Goal: Find specific page/section: Find specific page/section

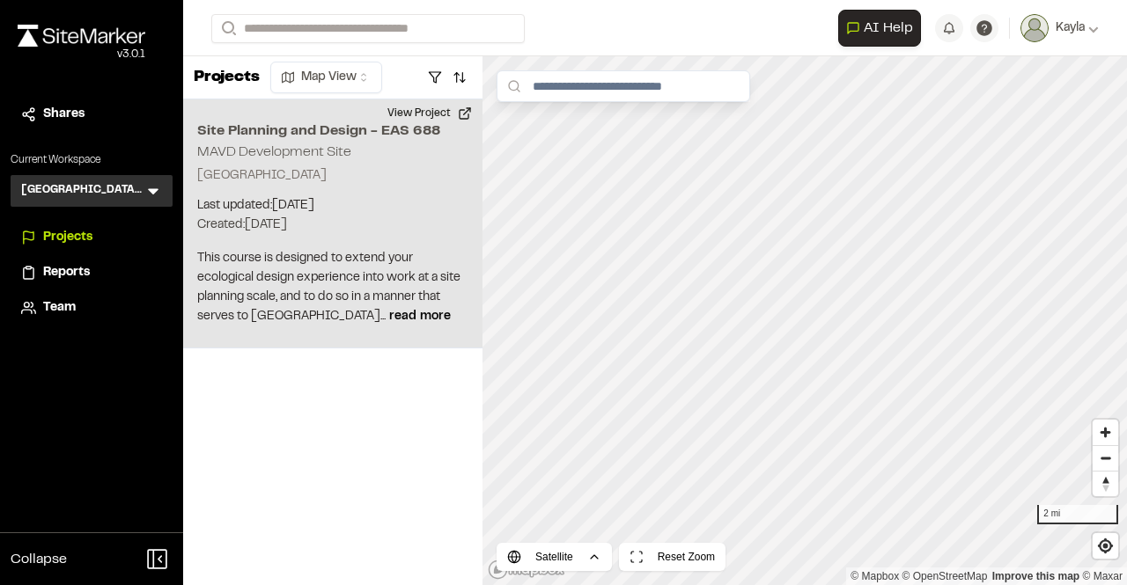
click at [434, 169] on p "[GEOGRAPHIC_DATA]" at bounding box center [332, 175] width 271 height 19
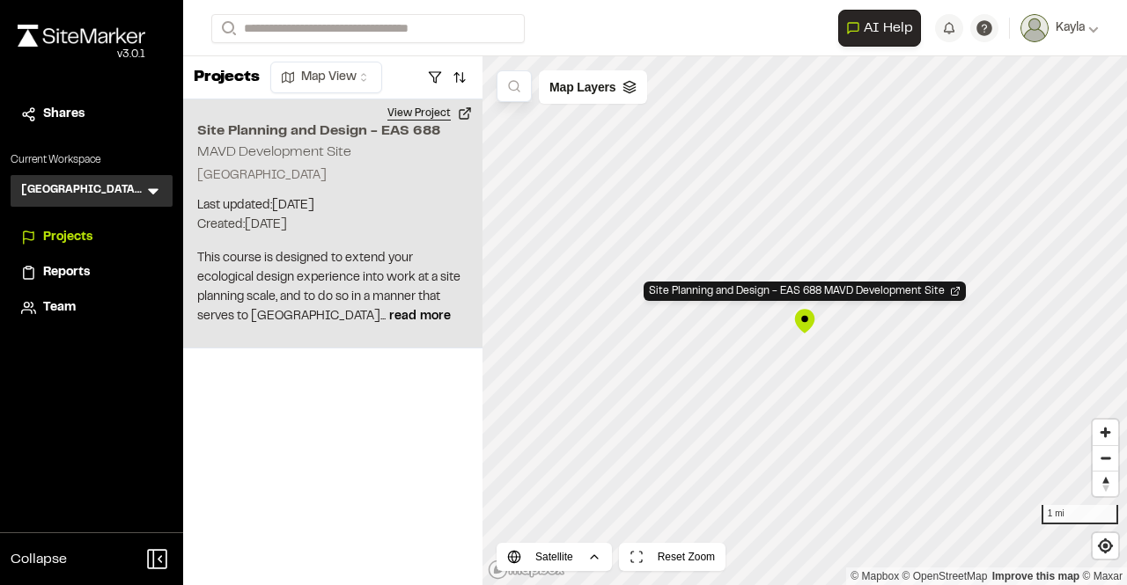
click at [467, 115] on button "View Project" at bounding box center [430, 113] width 106 height 28
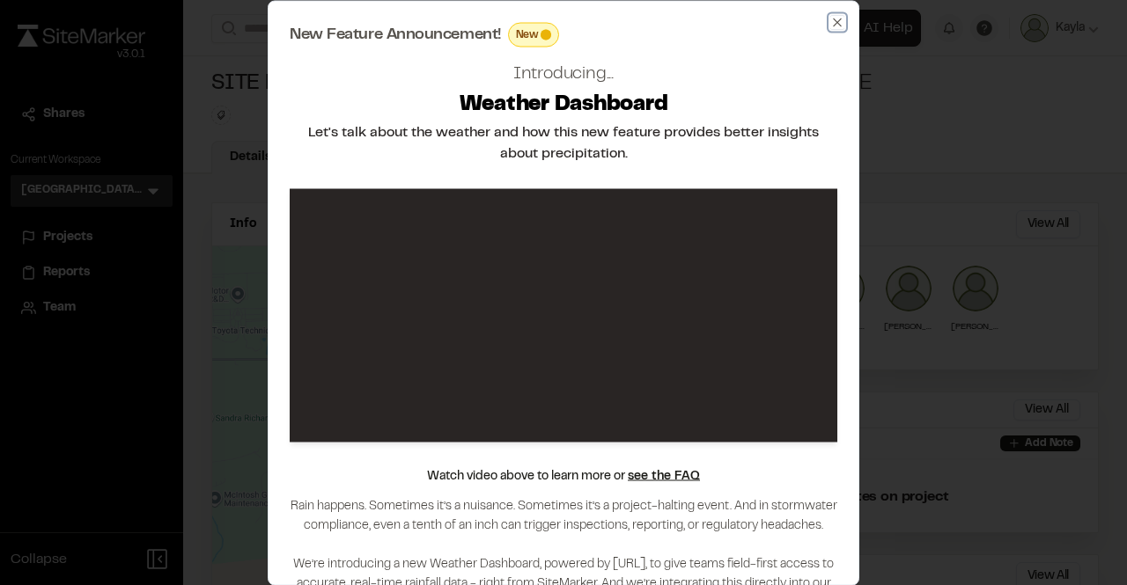
click at [836, 20] on icon "button" at bounding box center [837, 22] width 8 height 8
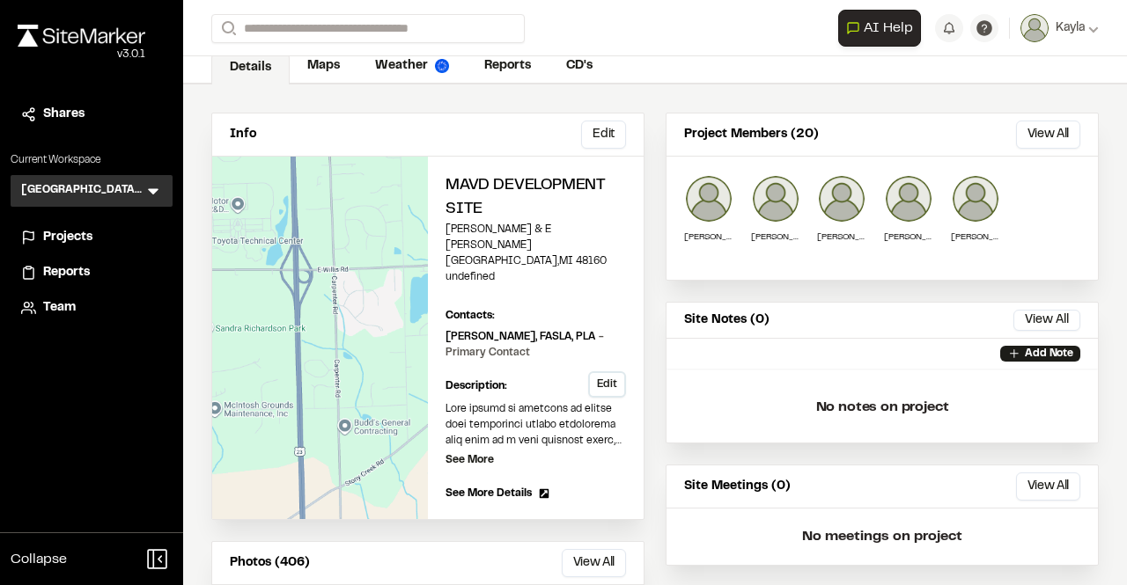
scroll to position [176, 0]
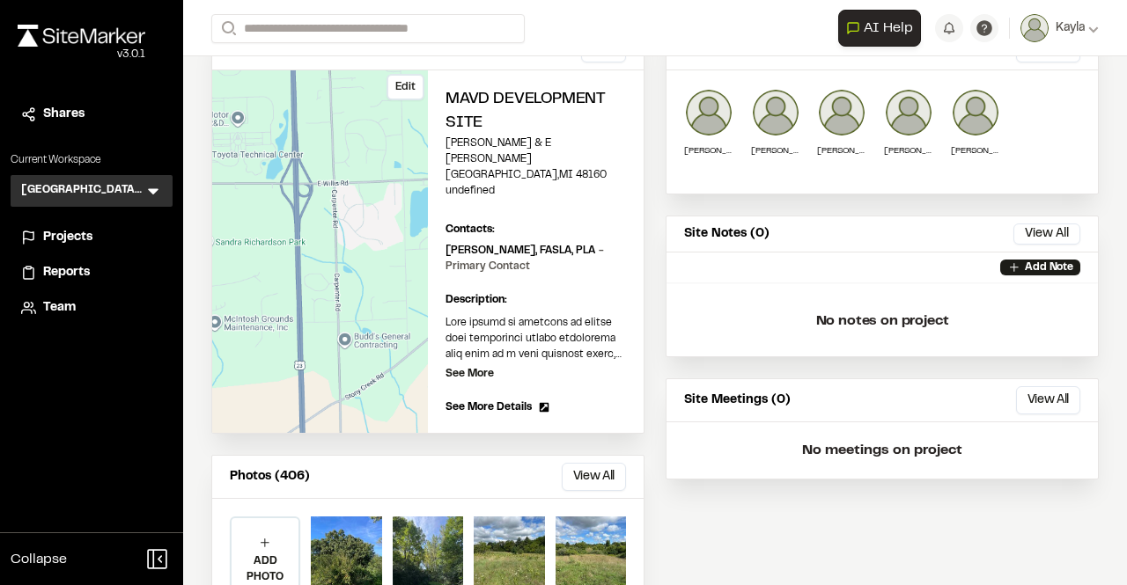
click at [372, 295] on div "Edit" at bounding box center [320, 251] width 216 height 363
click at [477, 243] on p "[PERSON_NAME], FASLA, PLA - Primary Contact" at bounding box center [535, 259] width 180 height 32
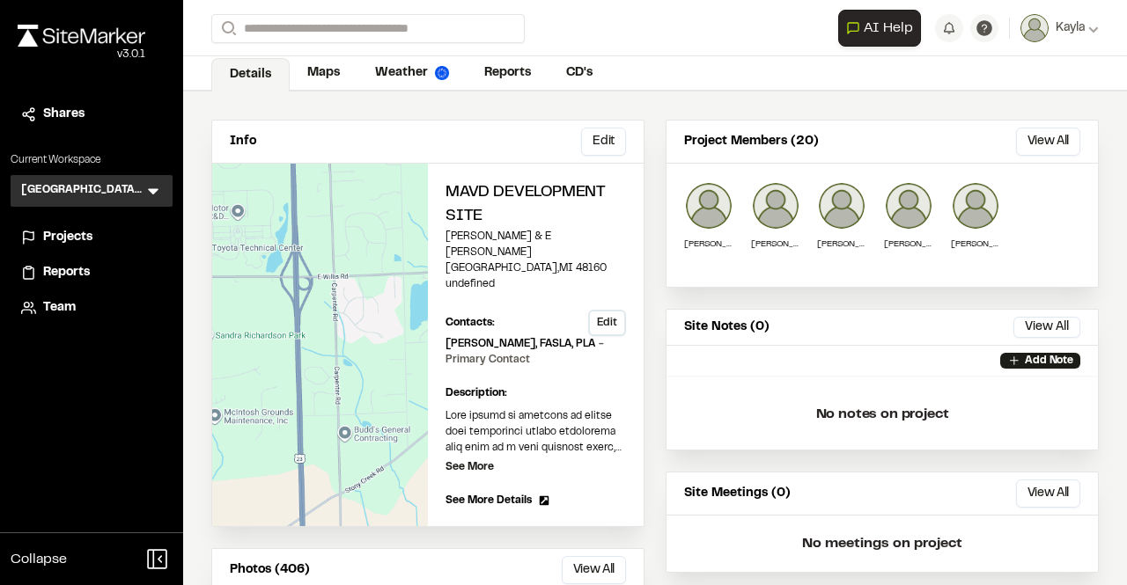
scroll to position [0, 0]
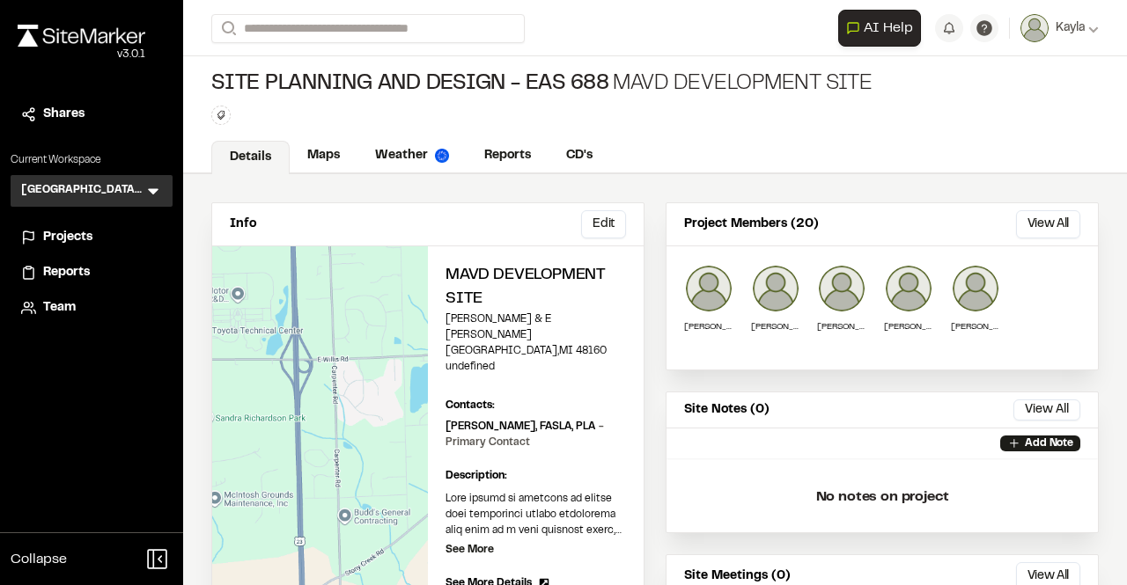
click at [443, 231] on div "Info Edit" at bounding box center [427, 224] width 431 height 43
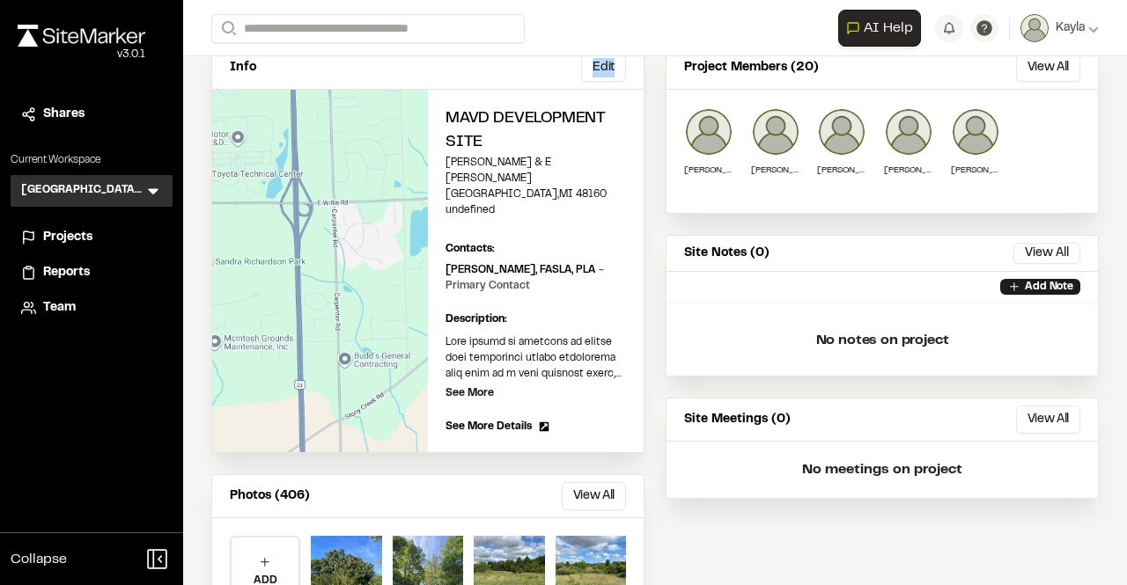
scroll to position [88, 0]
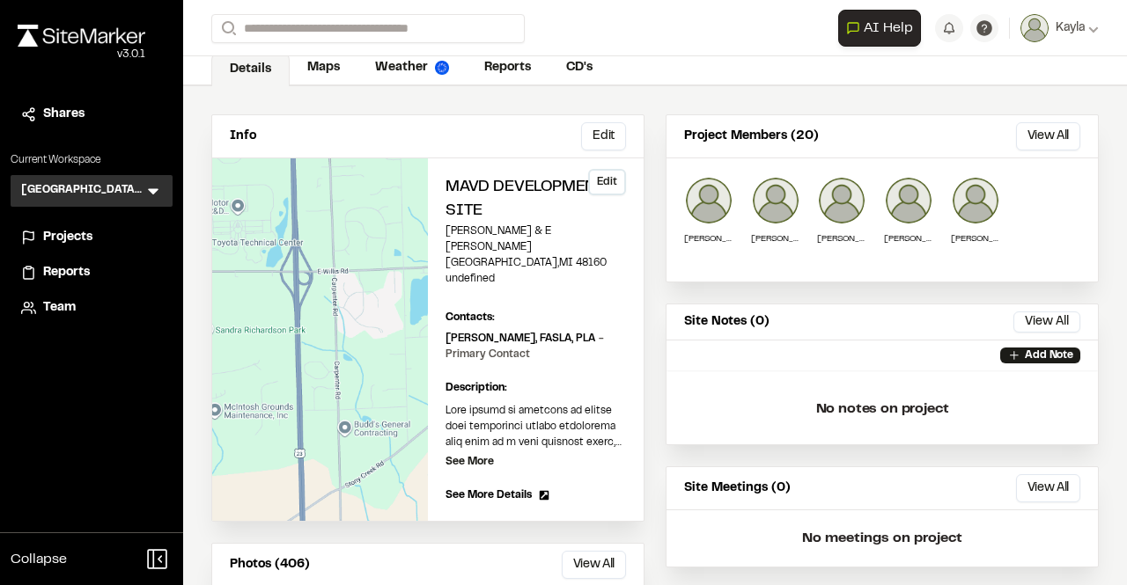
click at [501, 219] on h2 "MAVD Development Site" at bounding box center [535, 200] width 180 height 48
click at [503, 488] on span "See More Details" at bounding box center [488, 496] width 86 height 16
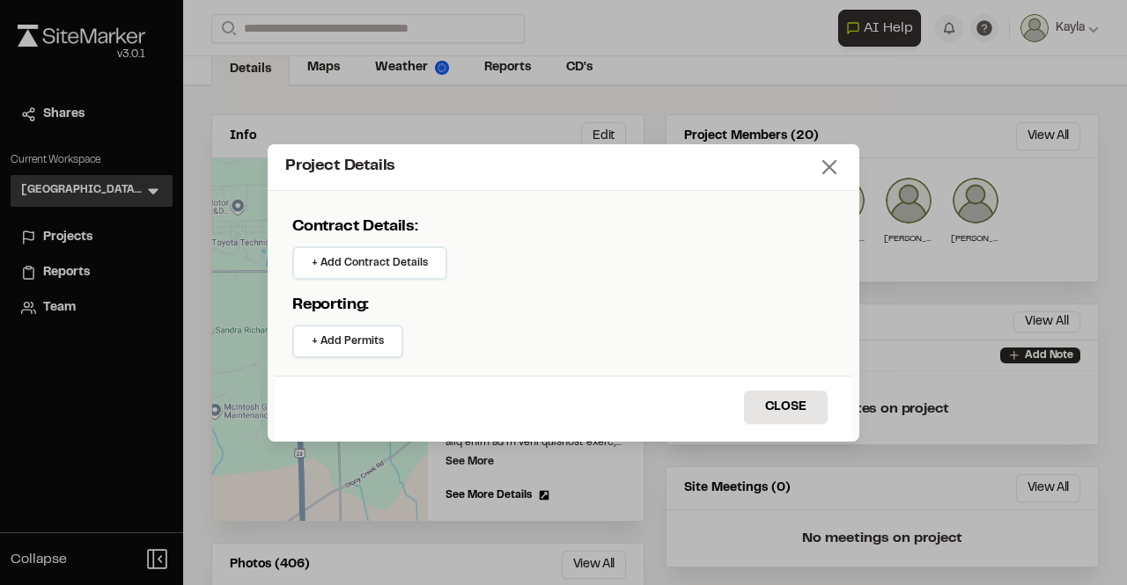
click at [826, 165] on line at bounding box center [829, 167] width 12 height 12
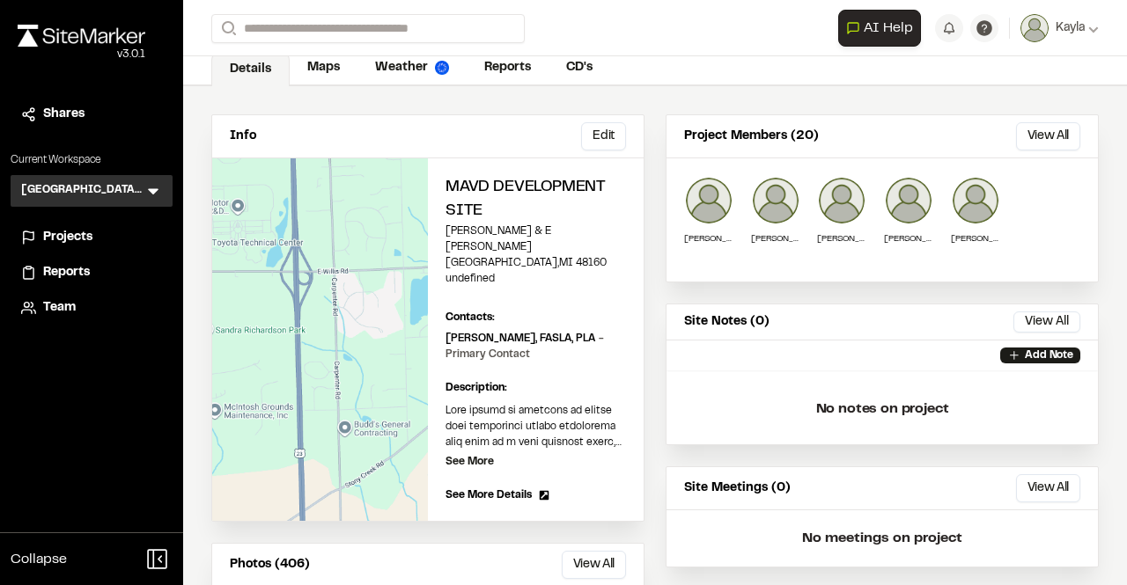
click at [540, 491] on icon at bounding box center [545, 496] width 10 height 10
click at [538, 461] on div "Project Details Contract Details: + Add Contract Details Reporting: + Add Permi…" at bounding box center [563, 306] width 1127 height 585
click at [517, 173] on div "MAVD Development Site Carpenter Rd & E Willis Rd York Township , MI 48160 undef…" at bounding box center [536, 339] width 216 height 363
click at [349, 219] on div "Edit" at bounding box center [320, 339] width 216 height 363
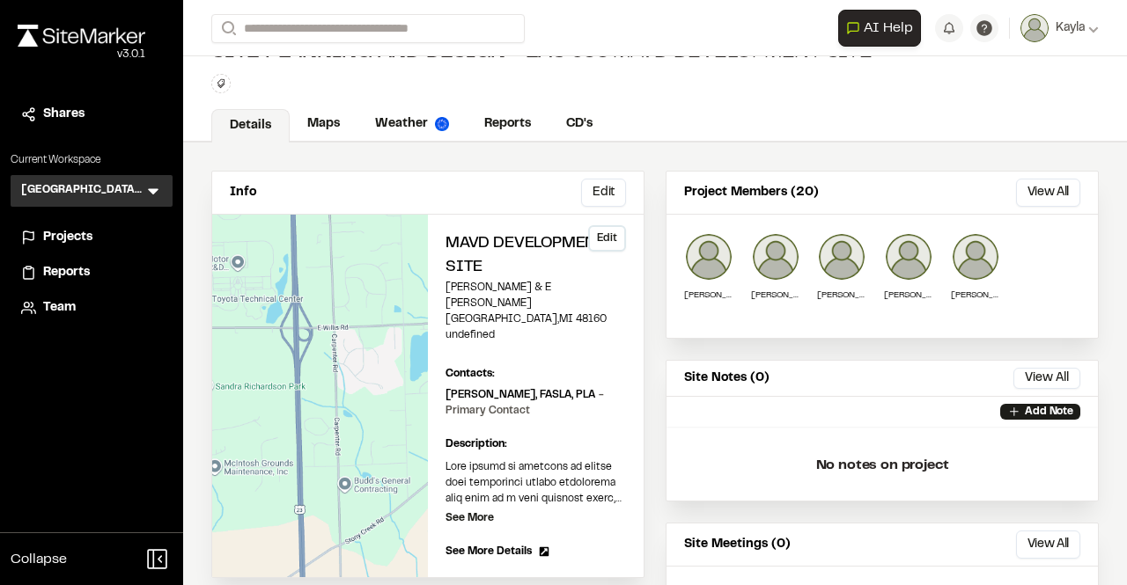
scroll to position [0, 0]
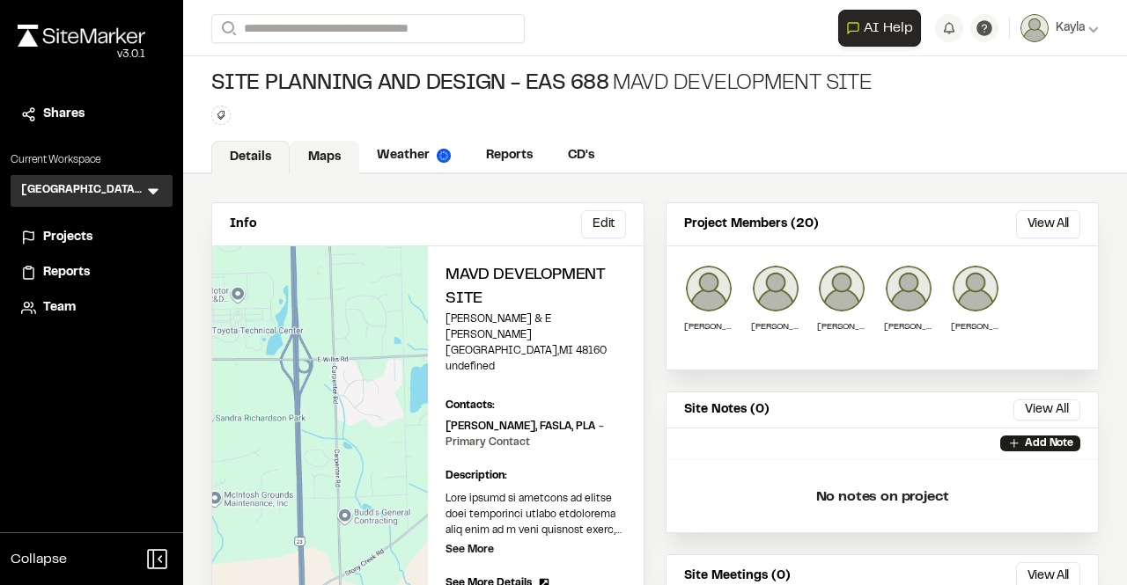
click at [341, 165] on link "Maps" at bounding box center [325, 157] width 70 height 33
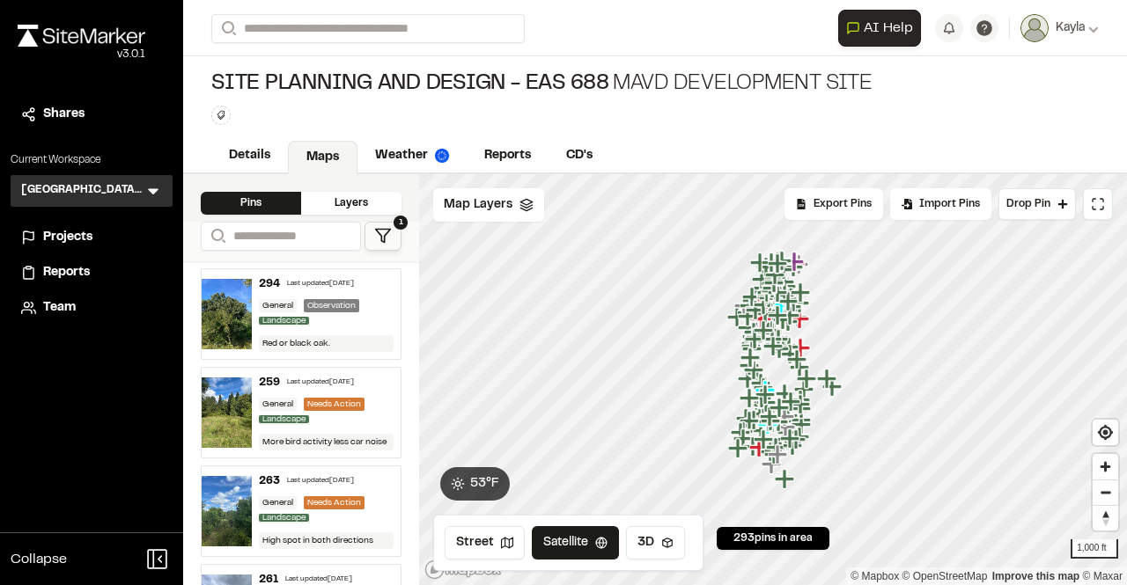
click at [388, 245] on button "1" at bounding box center [382, 236] width 37 height 29
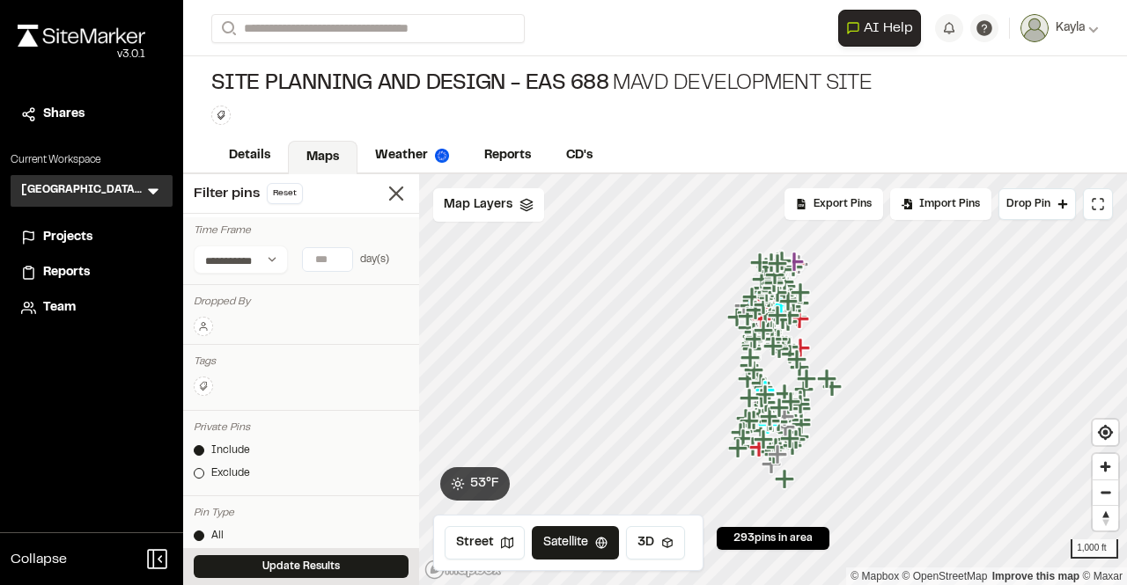
click at [195, 324] on button at bounding box center [203, 326] width 19 height 19
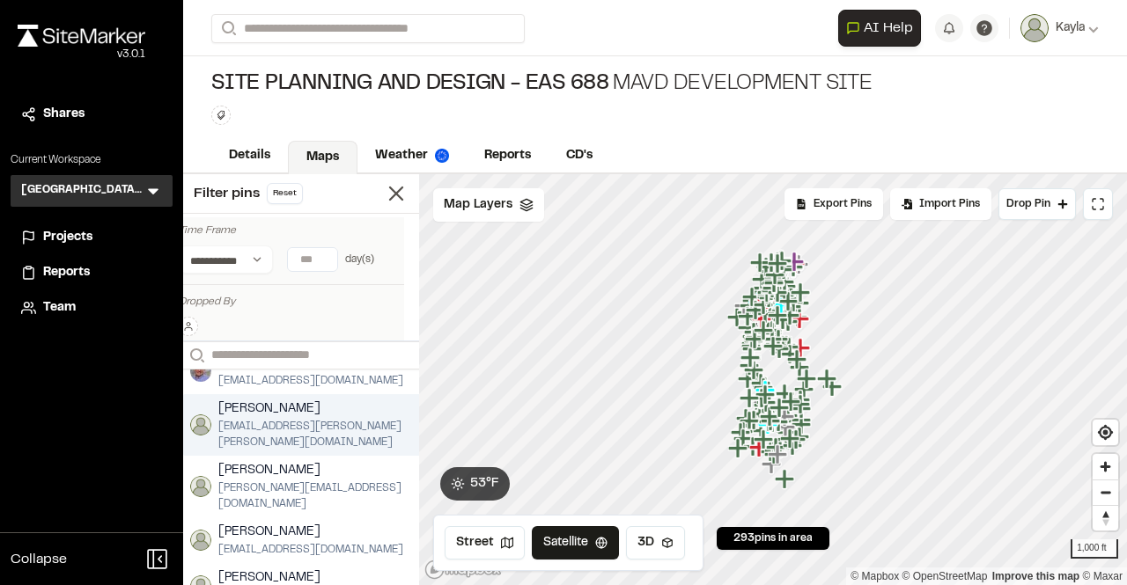
scroll to position [146, 0]
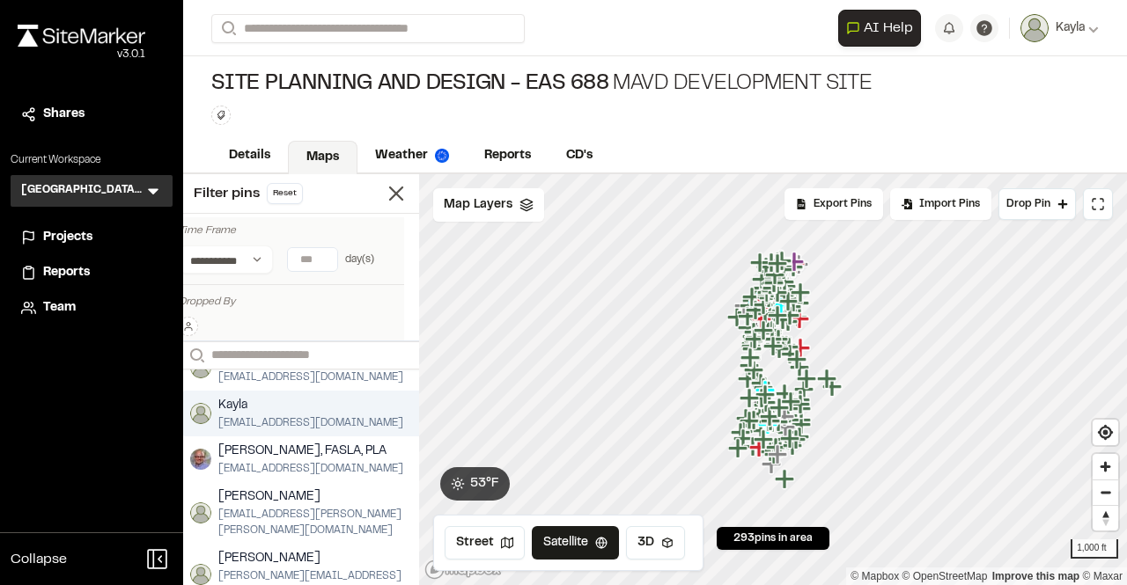
click at [253, 417] on span "kvaccaro@umich.edu" at bounding box center [310, 423] width 185 height 16
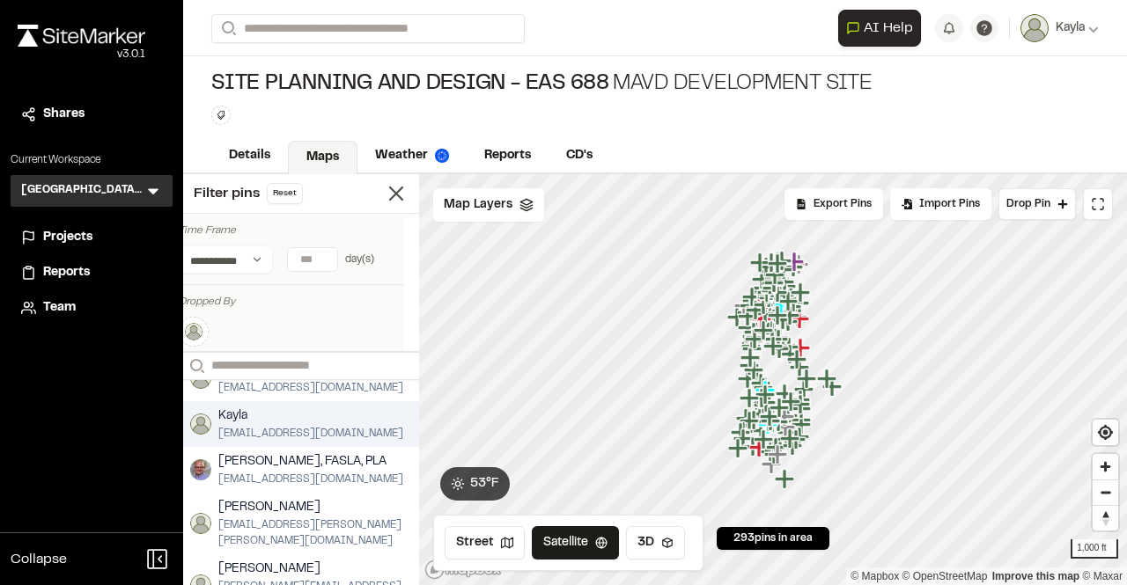
click at [327, 436] on div "Kayla kvaccaro@umich.edu" at bounding box center [310, 424] width 255 height 46
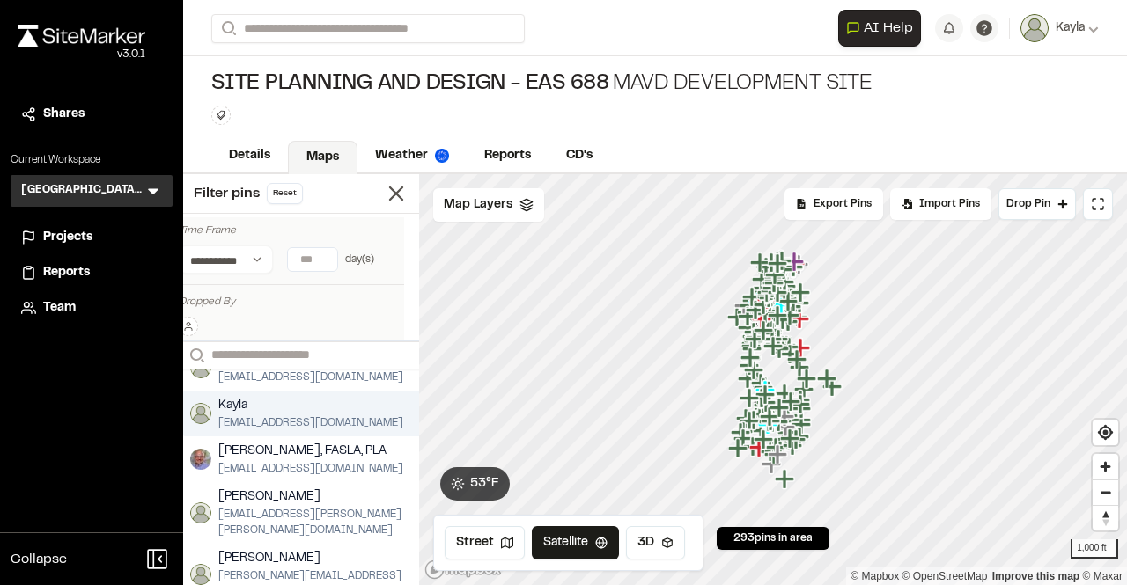
click at [246, 403] on span "Kayla" at bounding box center [310, 405] width 185 height 19
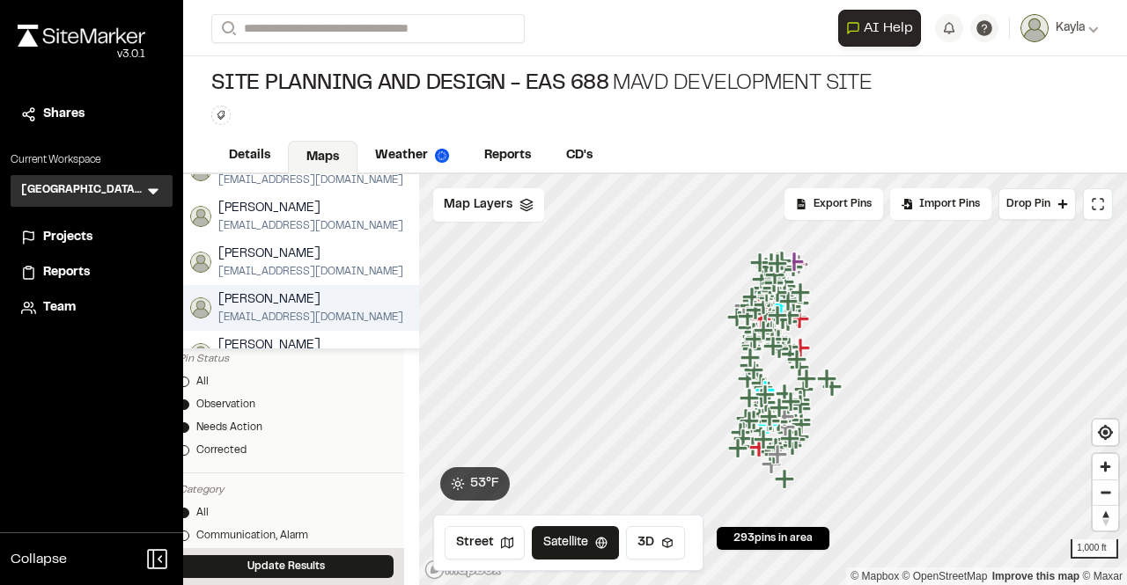
scroll to position [352, 15]
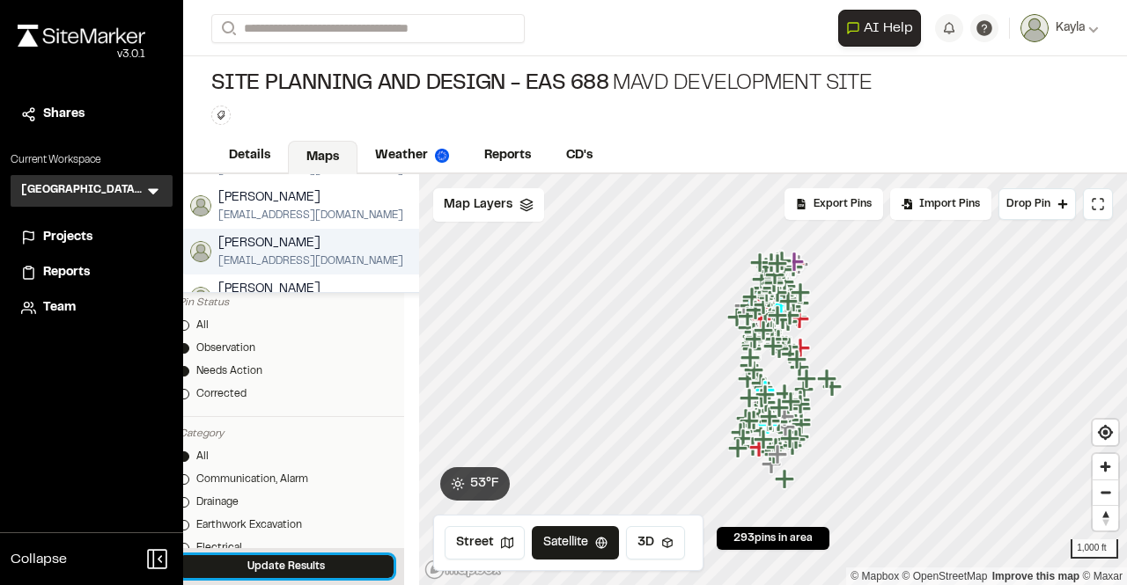
click at [290, 550] on div "Update Results" at bounding box center [286, 566] width 236 height 37
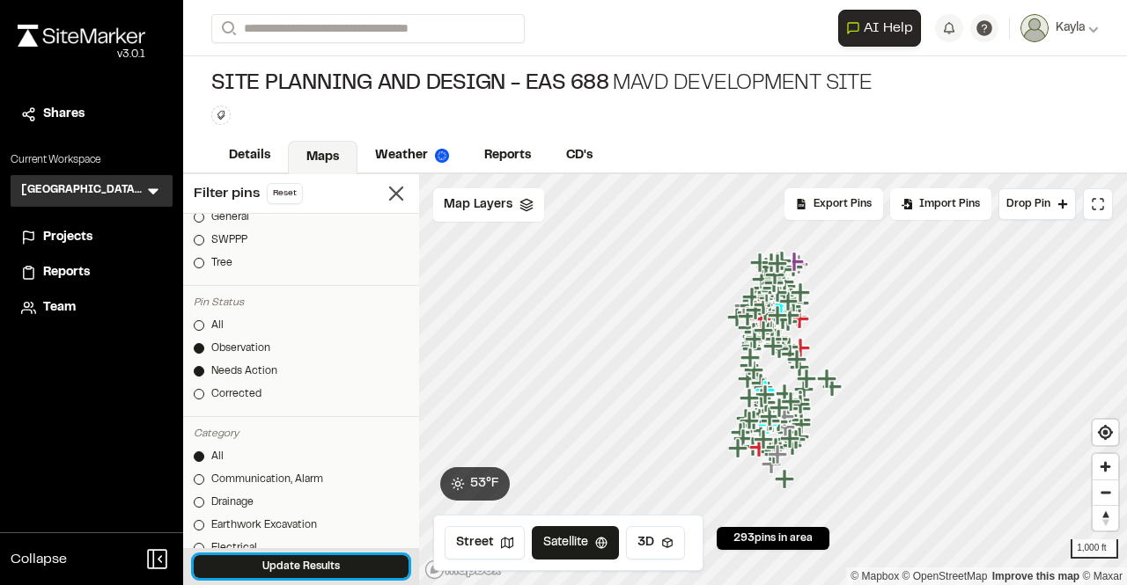
click at [328, 568] on button "Update Results" at bounding box center [301, 566] width 215 height 23
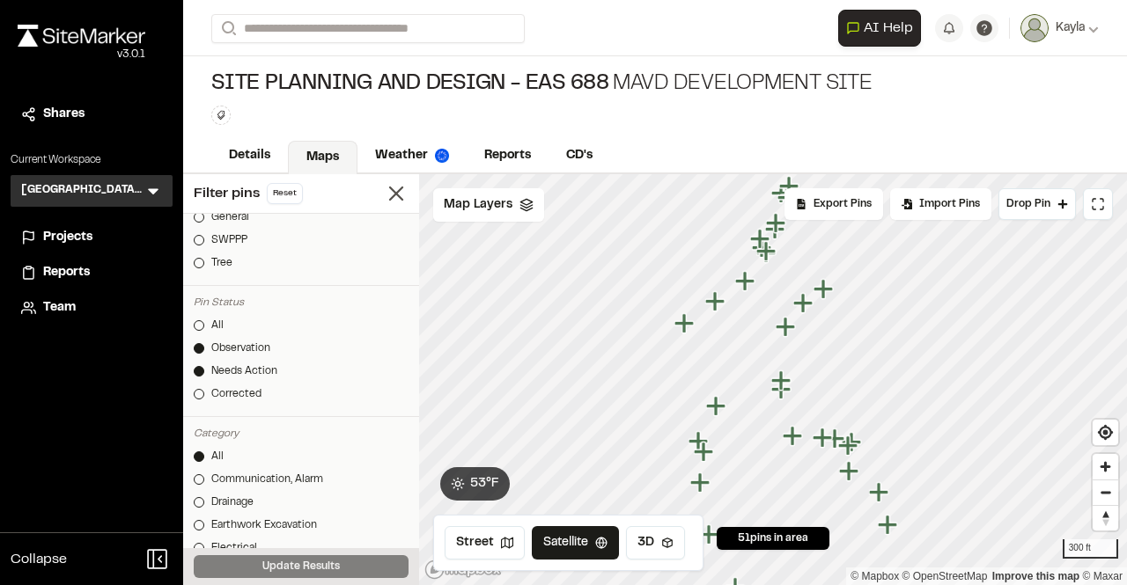
click at [707, 311] on icon "Map marker" at bounding box center [716, 301] width 23 height 23
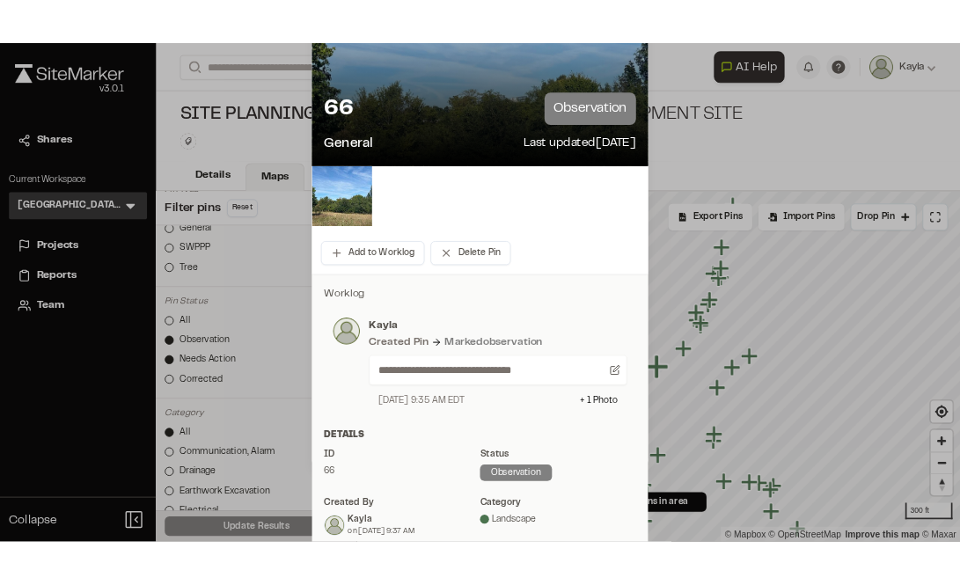
scroll to position [0, 0]
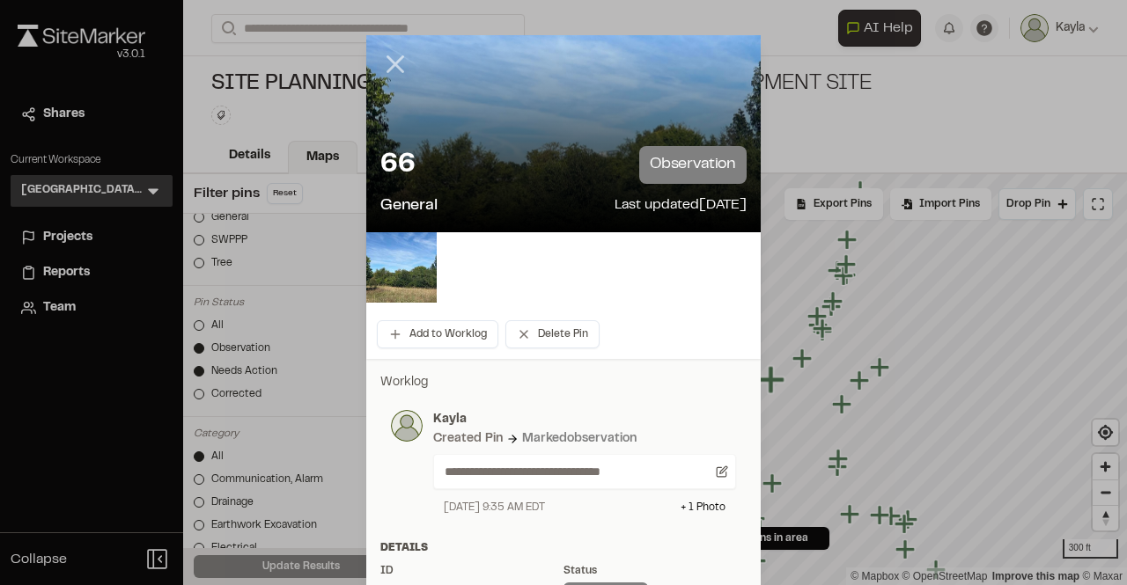
click at [384, 62] on icon at bounding box center [395, 64] width 30 height 30
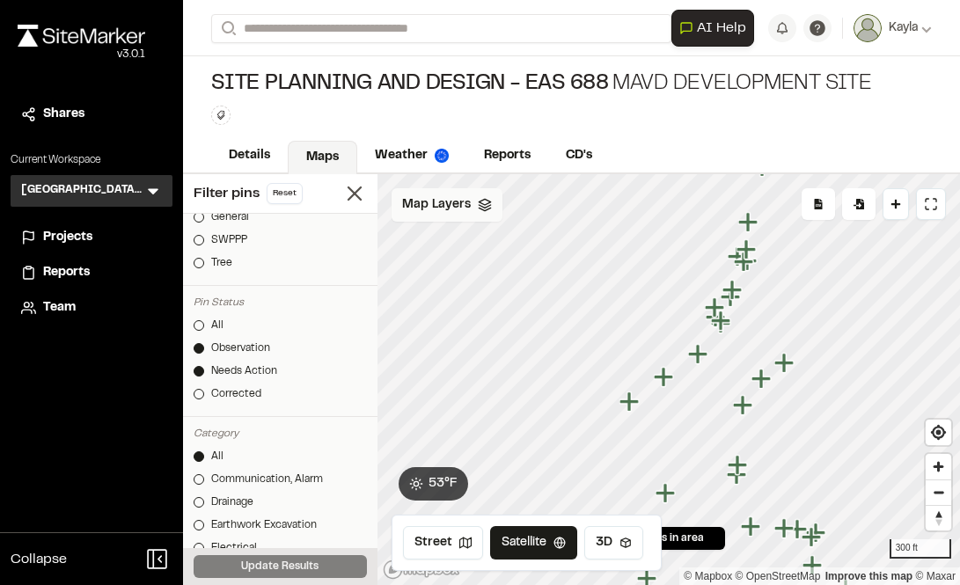
click at [472, 208] on div "Map Layers" at bounding box center [447, 204] width 111 height 33
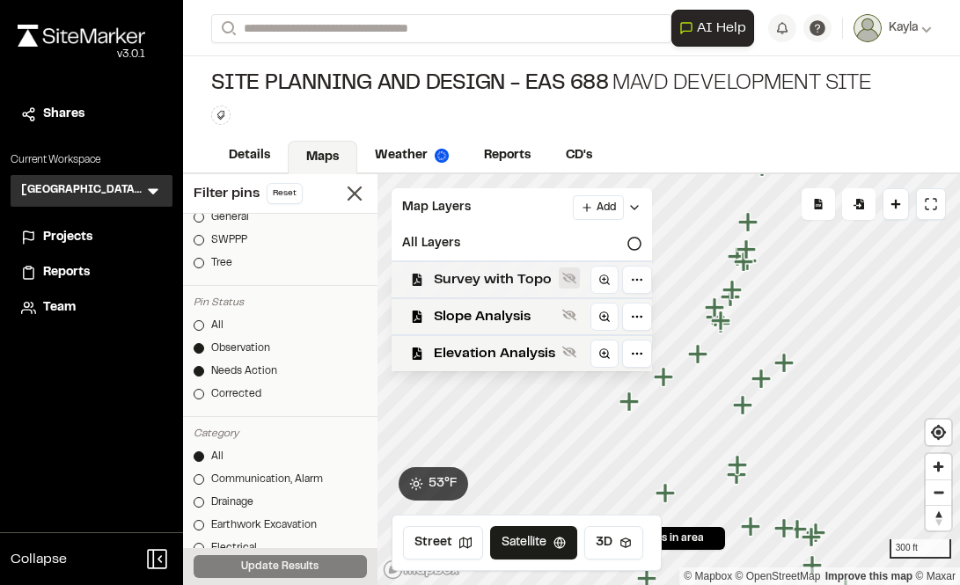
click at [571, 282] on icon at bounding box center [569, 278] width 14 height 11
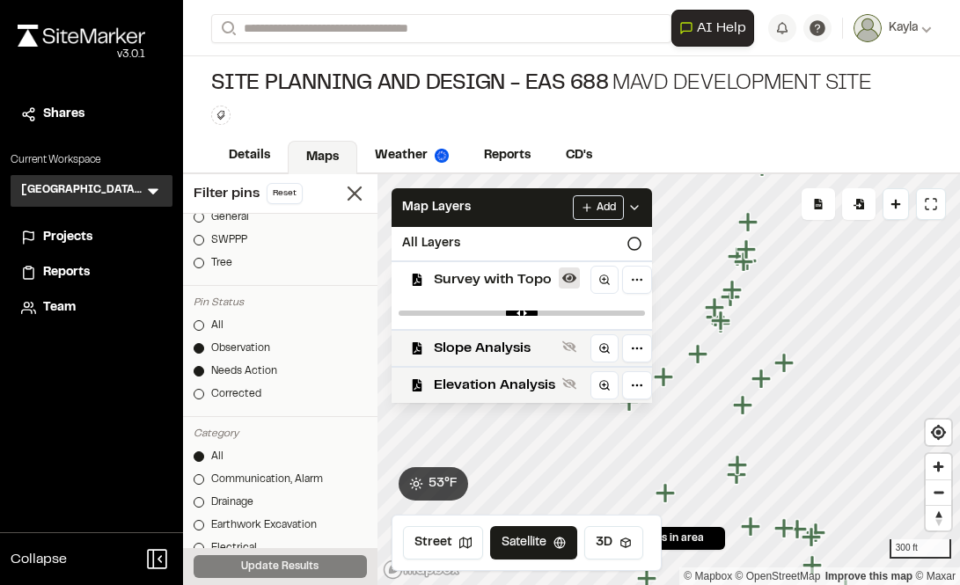
click at [571, 281] on icon at bounding box center [569, 279] width 14 height 10
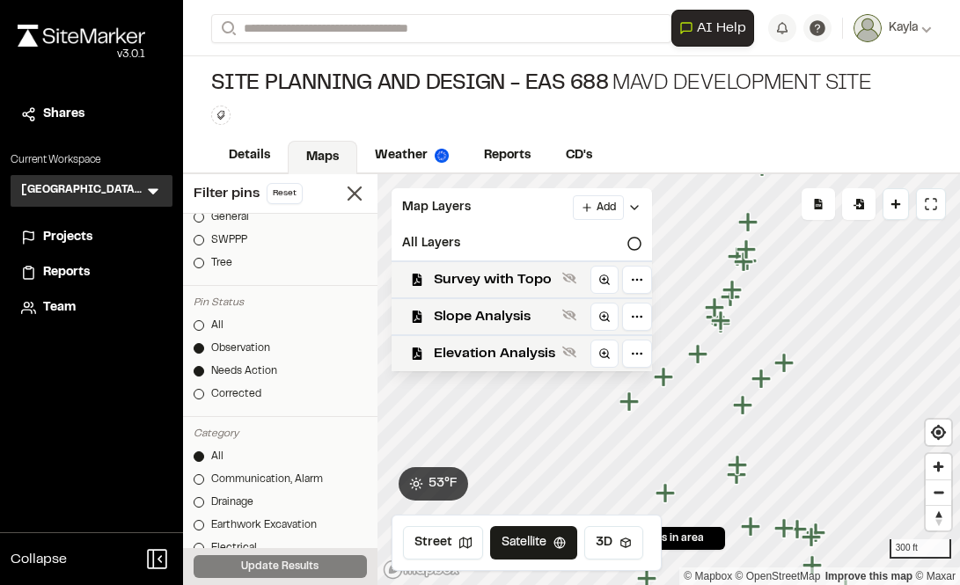
click at [571, 281] on icon at bounding box center [569, 278] width 14 height 11
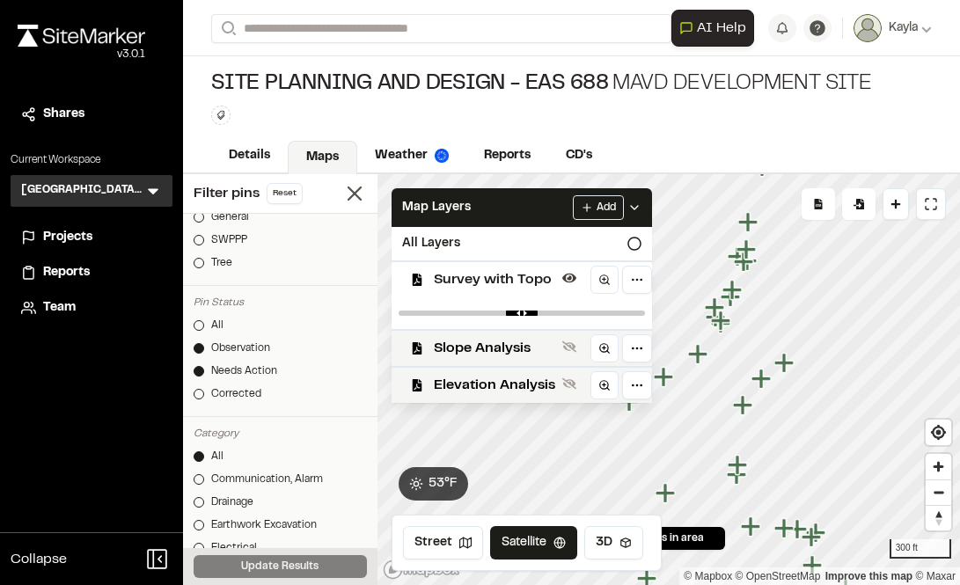
click at [728, 121] on div "Type Enter or comma to add tag." at bounding box center [541, 115] width 661 height 19
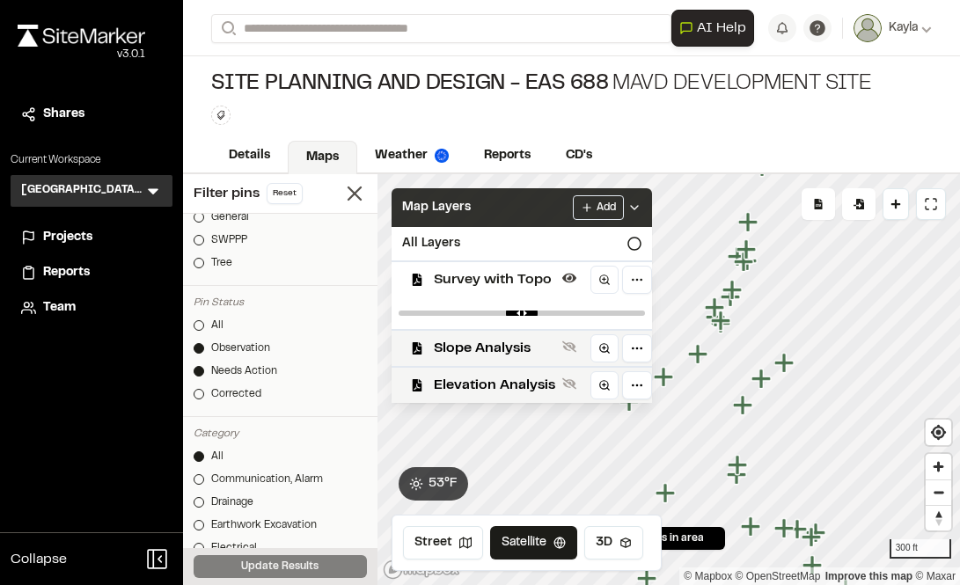
click at [632, 213] on icon at bounding box center [635, 208] width 14 height 14
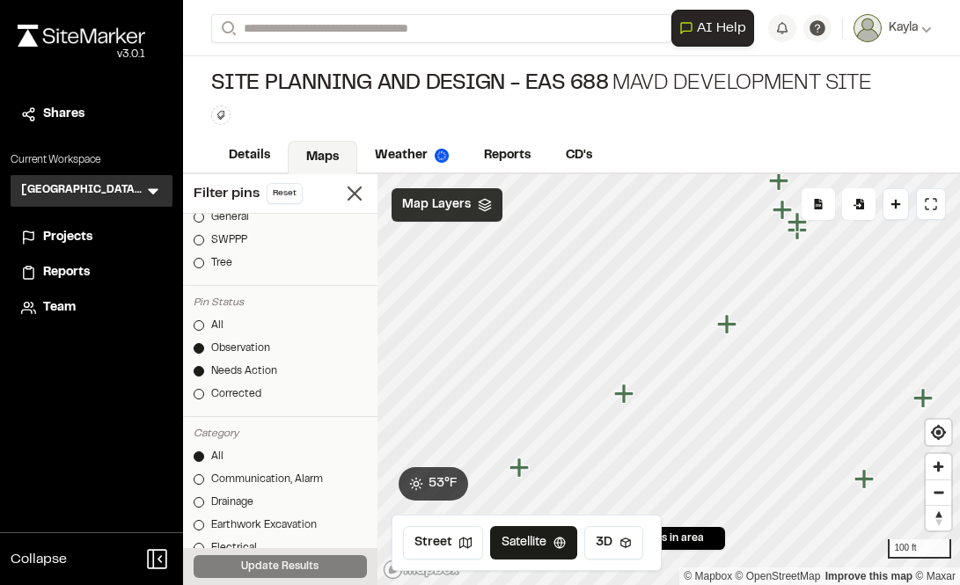
click at [628, 391] on icon "Map marker" at bounding box center [625, 394] width 23 height 23
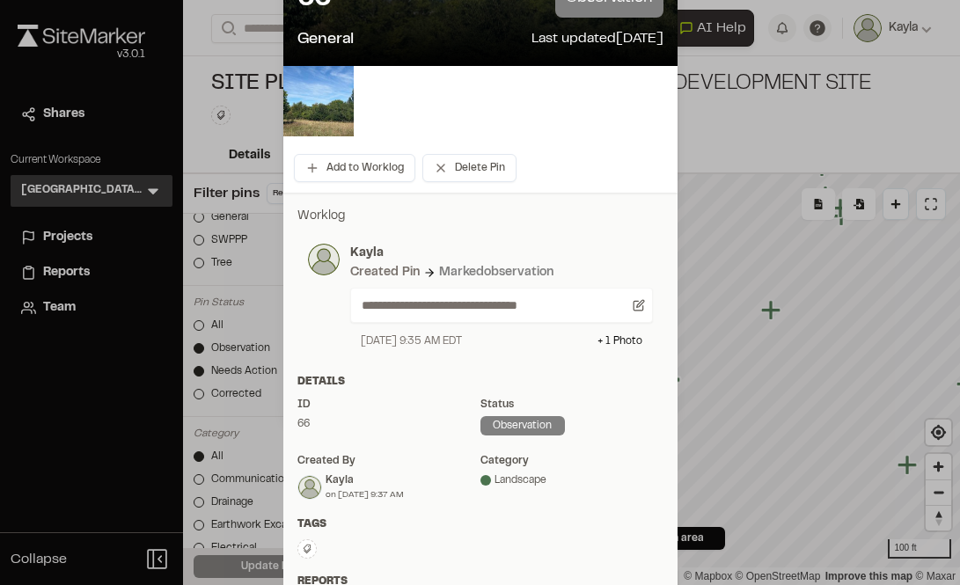
scroll to position [176, 0]
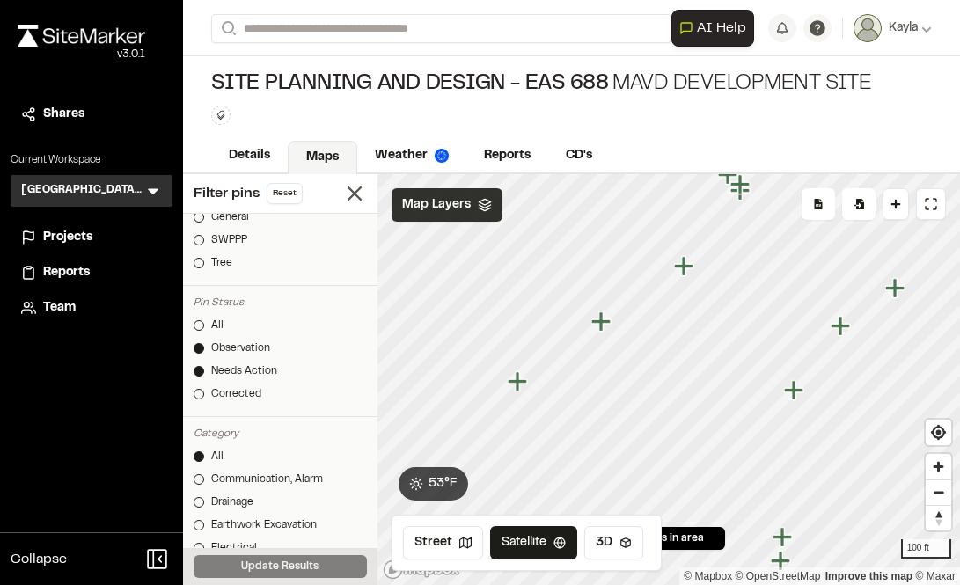
click at [795, 396] on icon "Map marker" at bounding box center [793, 389] width 19 height 19
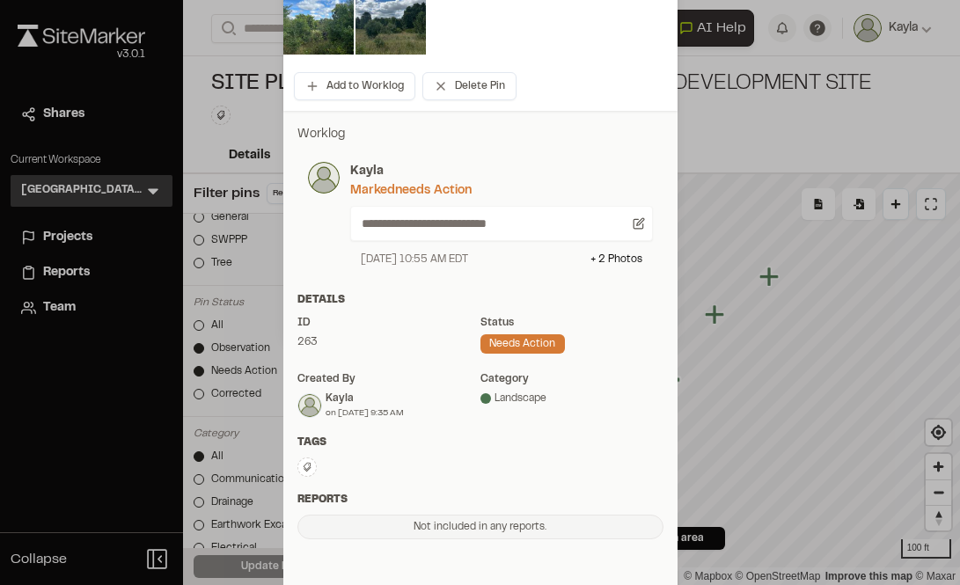
scroll to position [264, 0]
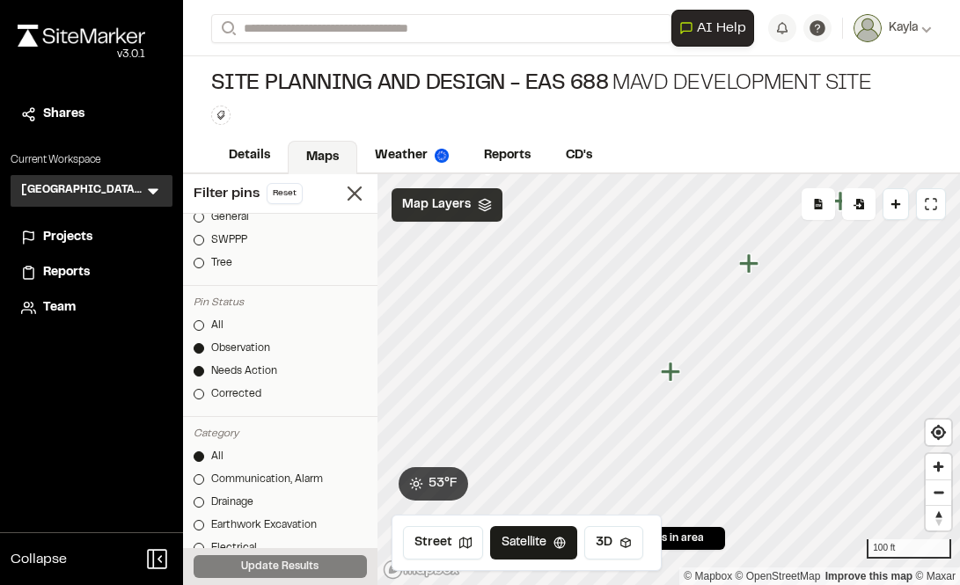
click at [434, 201] on span "Map Layers" at bounding box center [436, 204] width 69 height 19
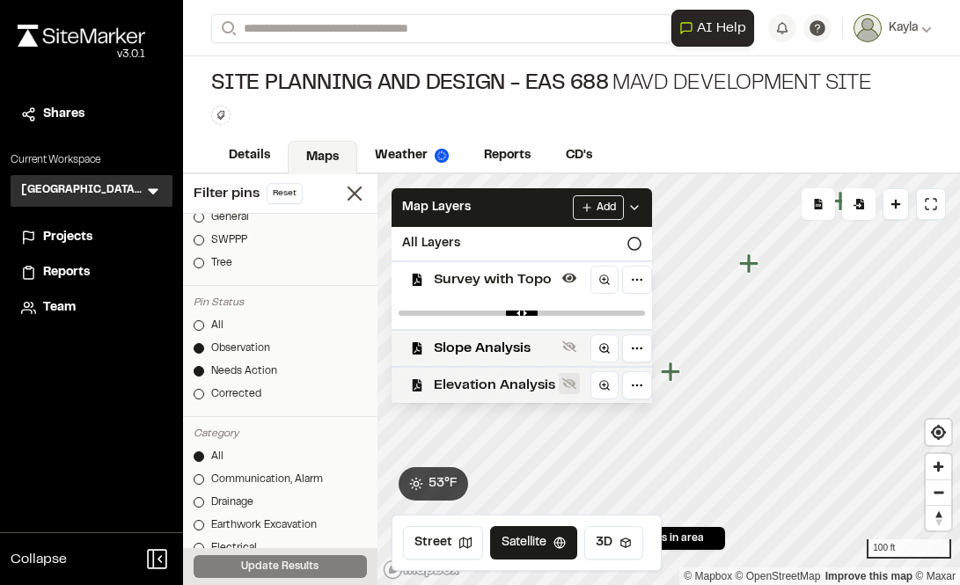
click at [570, 379] on icon at bounding box center [569, 384] width 14 height 14
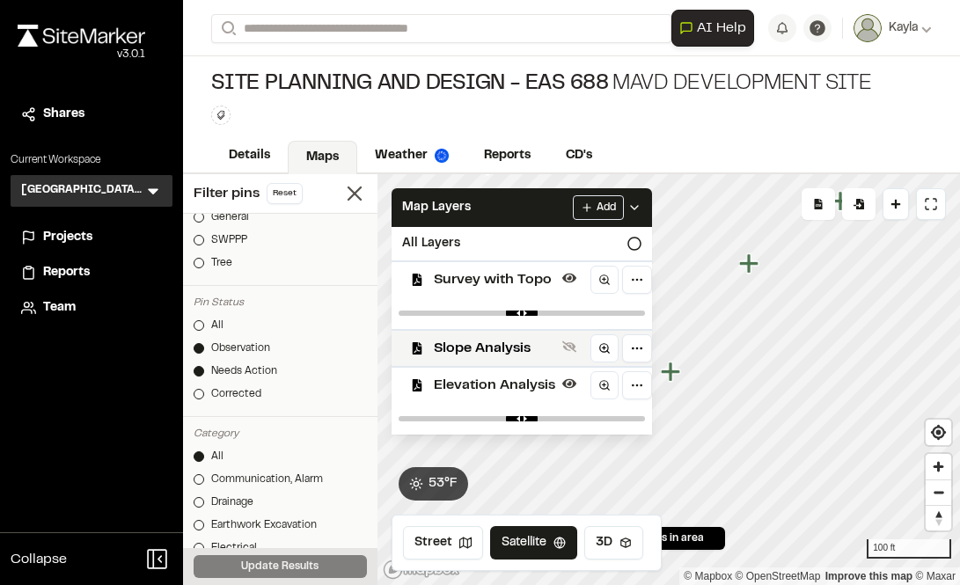
click at [632, 206] on icon at bounding box center [635, 208] width 14 height 14
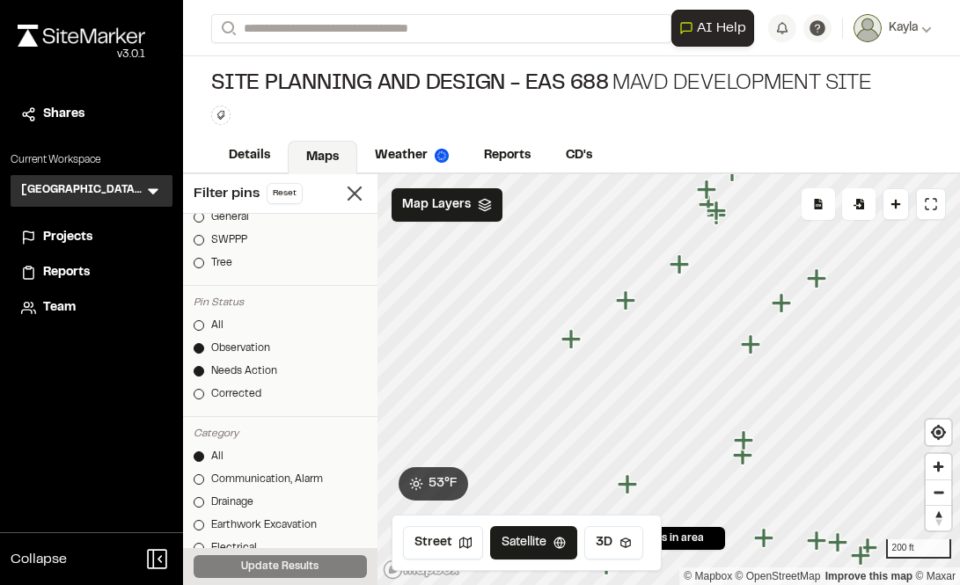
click at [576, 345] on icon "Map marker" at bounding box center [573, 339] width 23 height 23
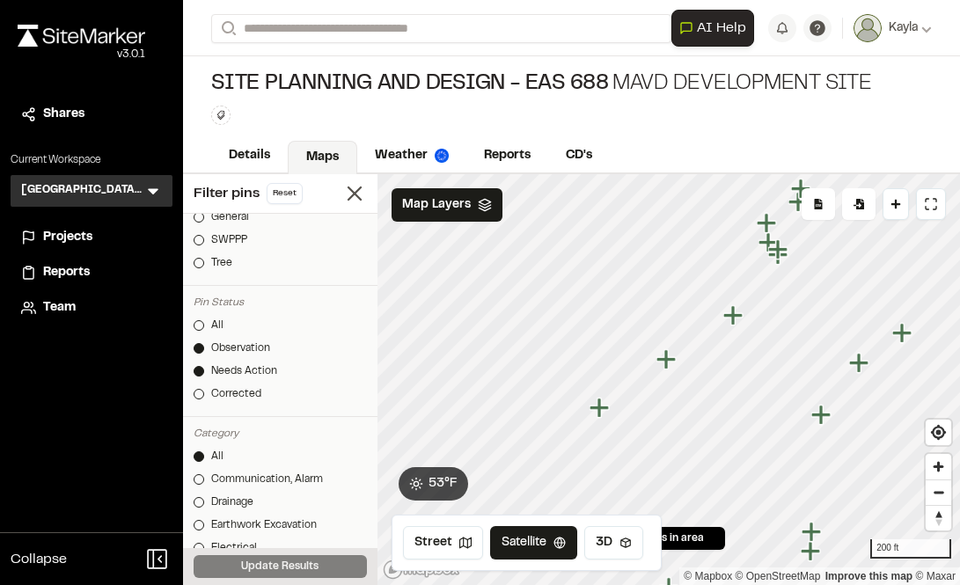
click at [602, 414] on icon "Map marker" at bounding box center [599, 407] width 19 height 19
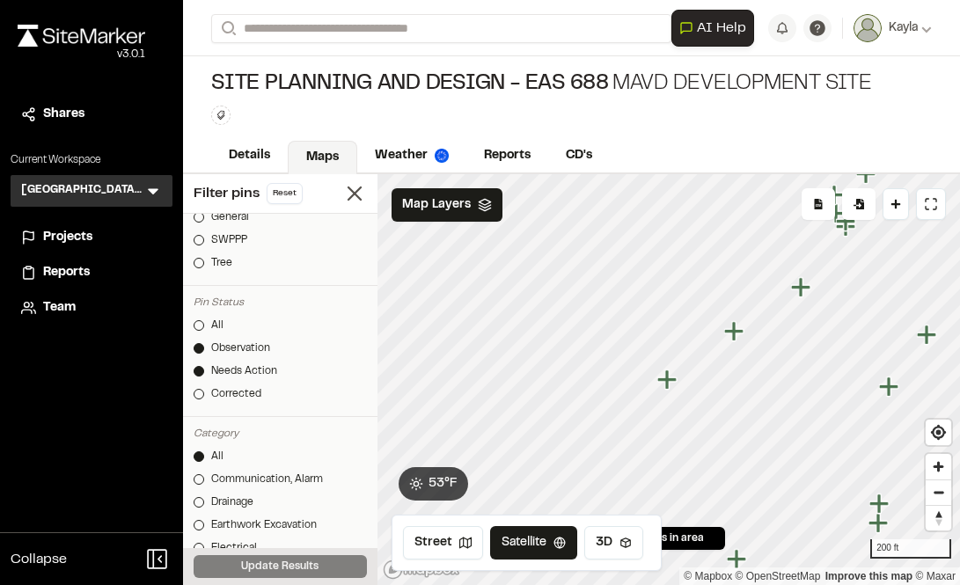
click at [892, 397] on icon "Map marker" at bounding box center [890, 387] width 23 height 23
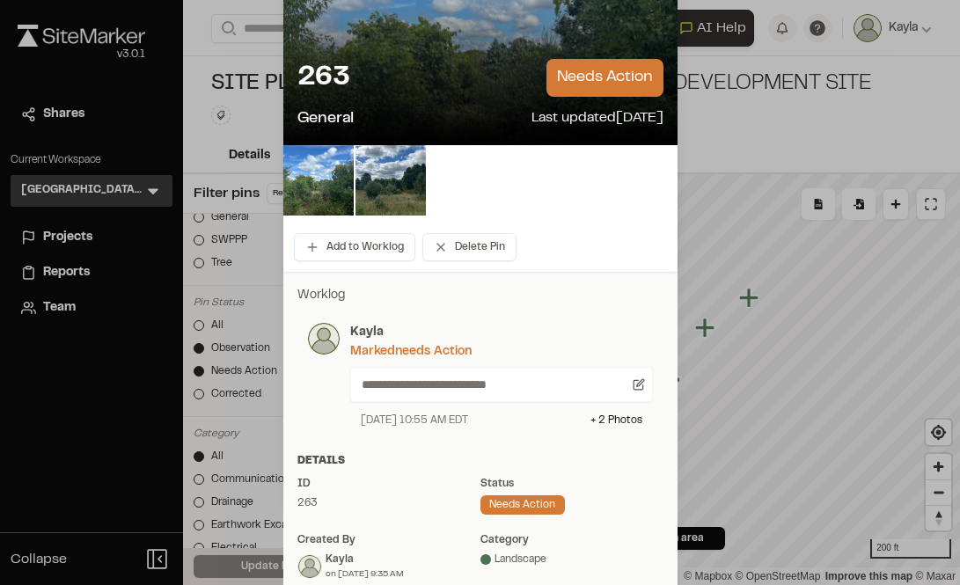
scroll to position [0, 0]
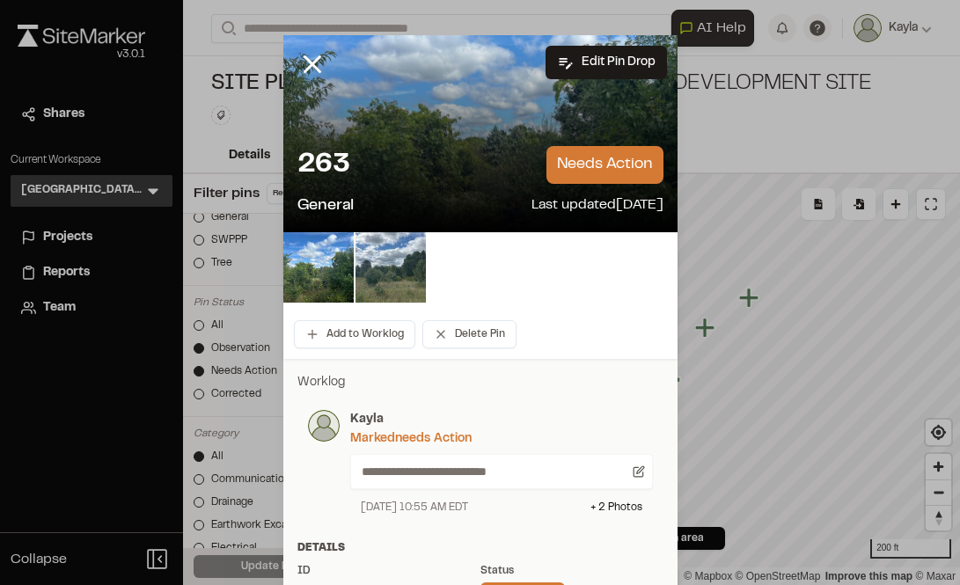
click at [392, 270] on img at bounding box center [391, 267] width 70 height 70
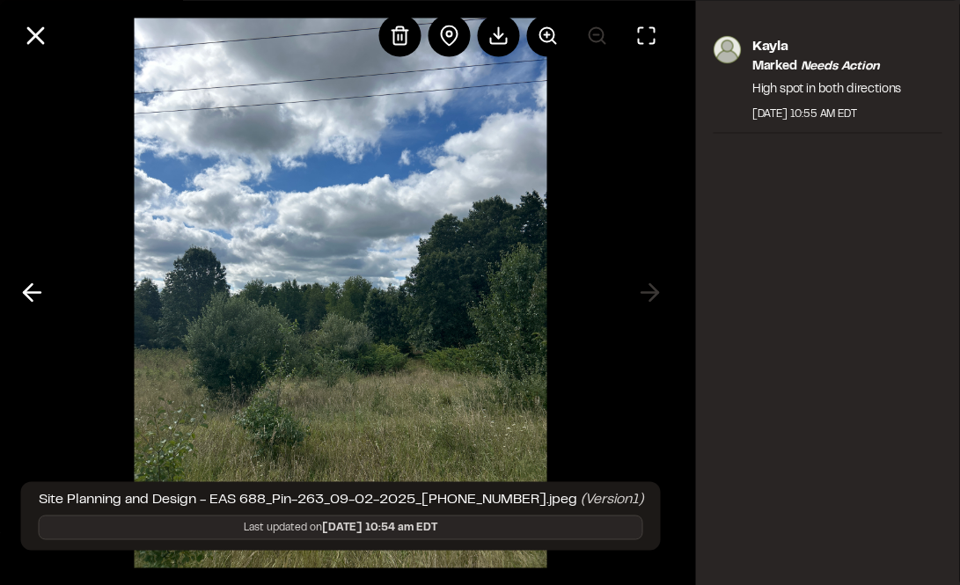
click at [6, 294] on div at bounding box center [341, 292] width 682 height 585
click at [33, 293] on line at bounding box center [32, 293] width 17 height 0
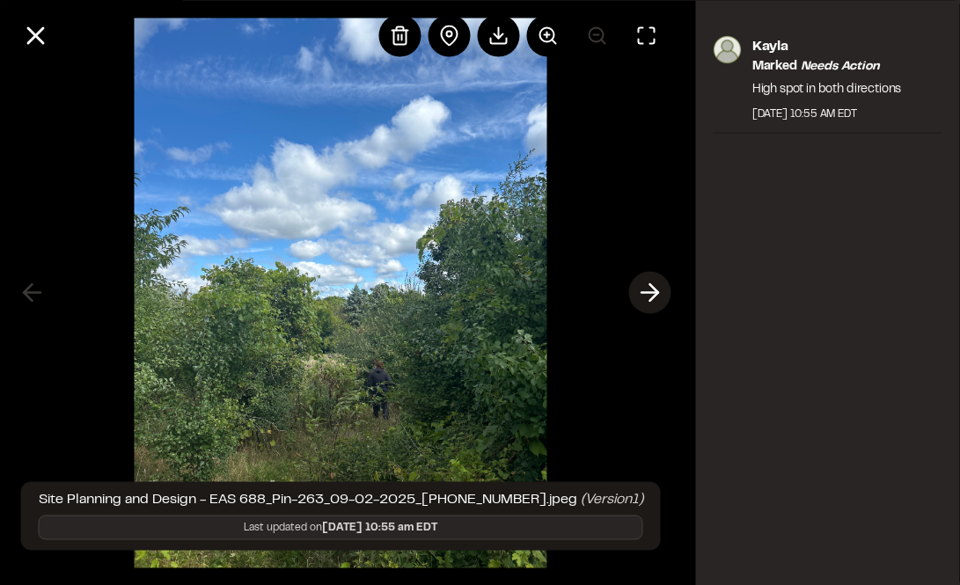
click at [650, 294] on icon at bounding box center [650, 293] width 28 height 30
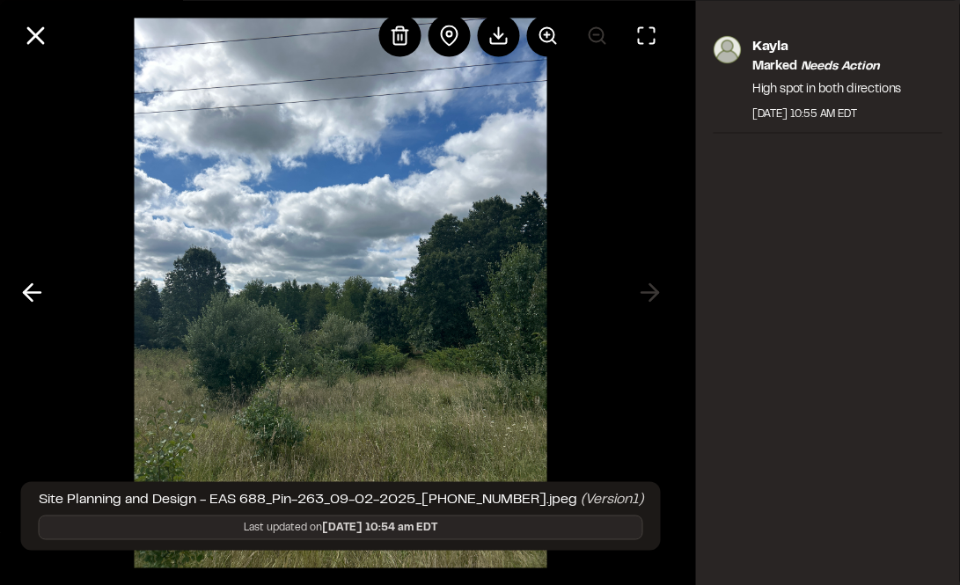
click at [306, 279] on img at bounding box center [341, 292] width 413 height 585
click at [40, 41] on line at bounding box center [35, 35] width 15 height 15
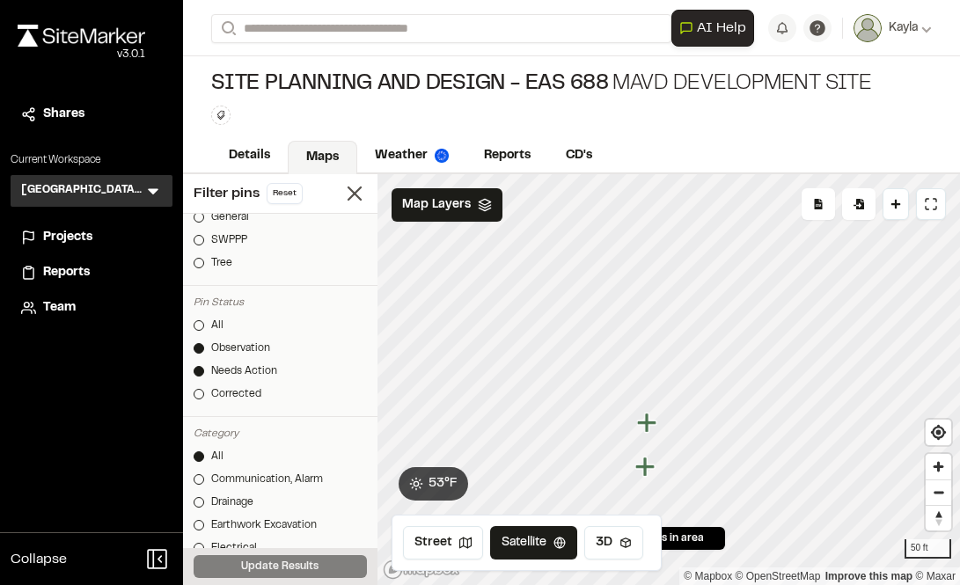
click at [653, 429] on icon "Map marker" at bounding box center [648, 423] width 23 height 23
click at [664, 432] on icon "Map marker" at bounding box center [665, 423] width 19 height 19
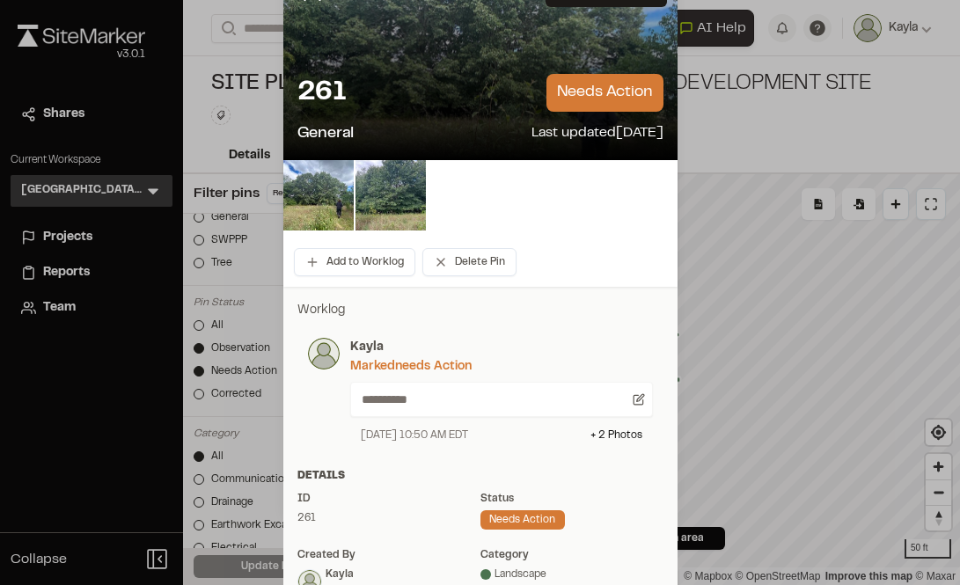
scroll to position [88, 0]
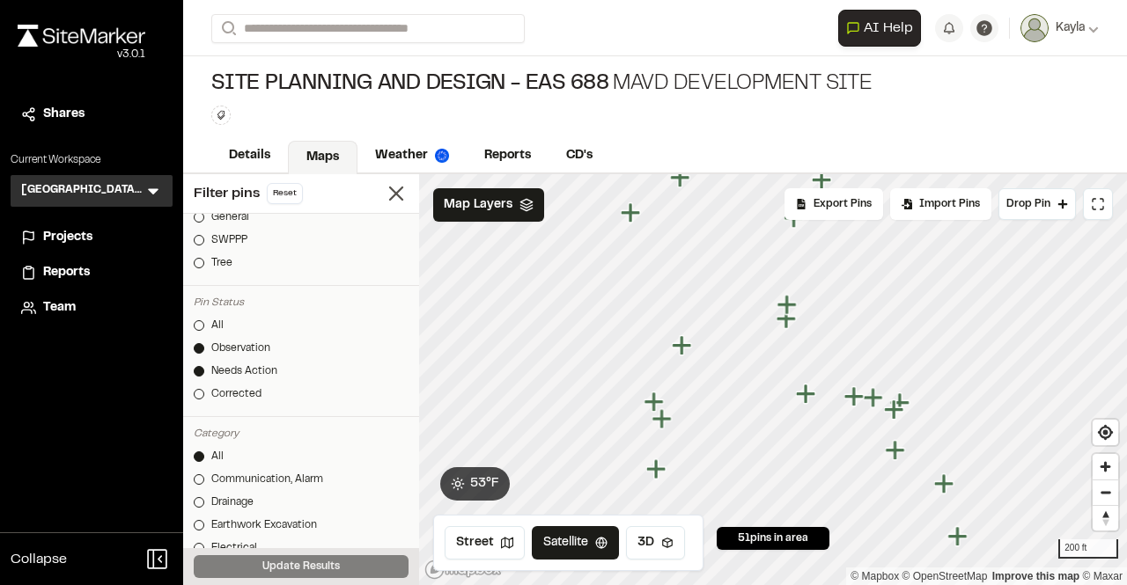
click at [683, 353] on icon "Map marker" at bounding box center [681, 344] width 19 height 19
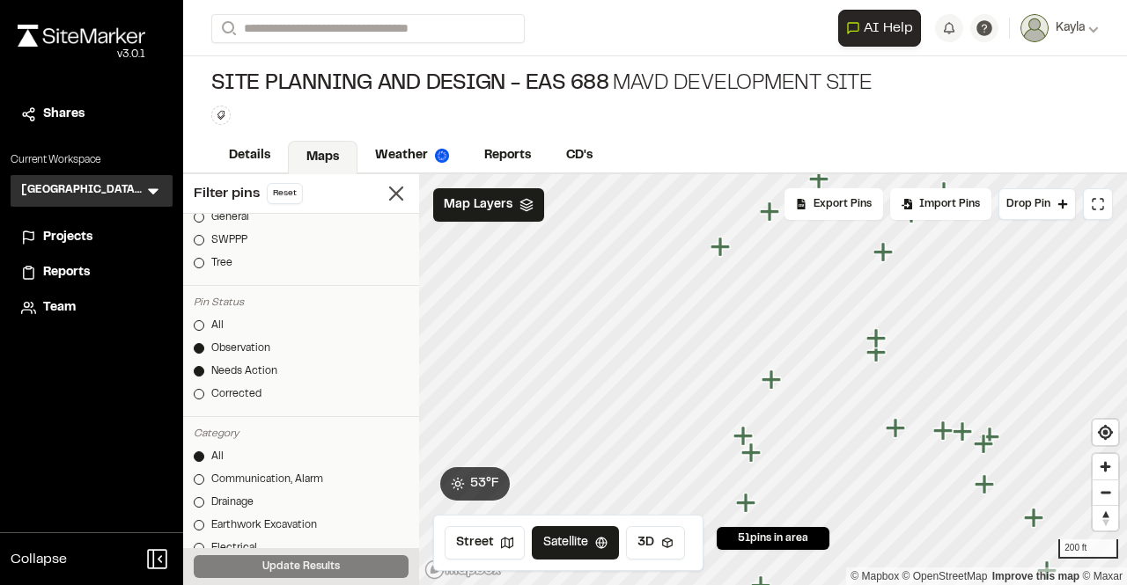
click at [744, 446] on icon "Map marker" at bounding box center [752, 453] width 23 height 23
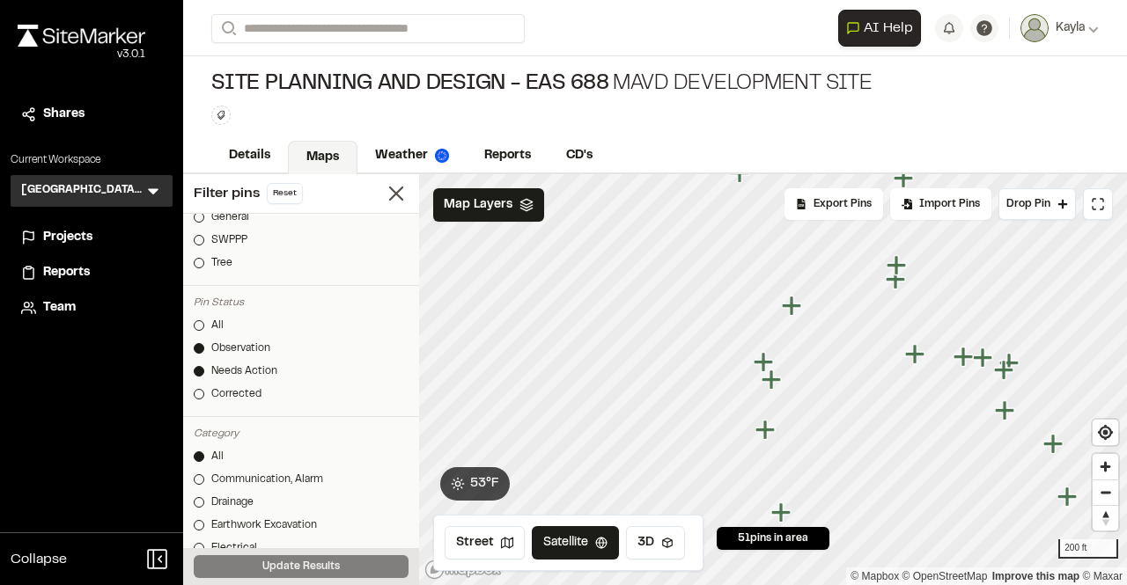
click at [778, 385] on icon "Map marker" at bounding box center [772, 380] width 23 height 23
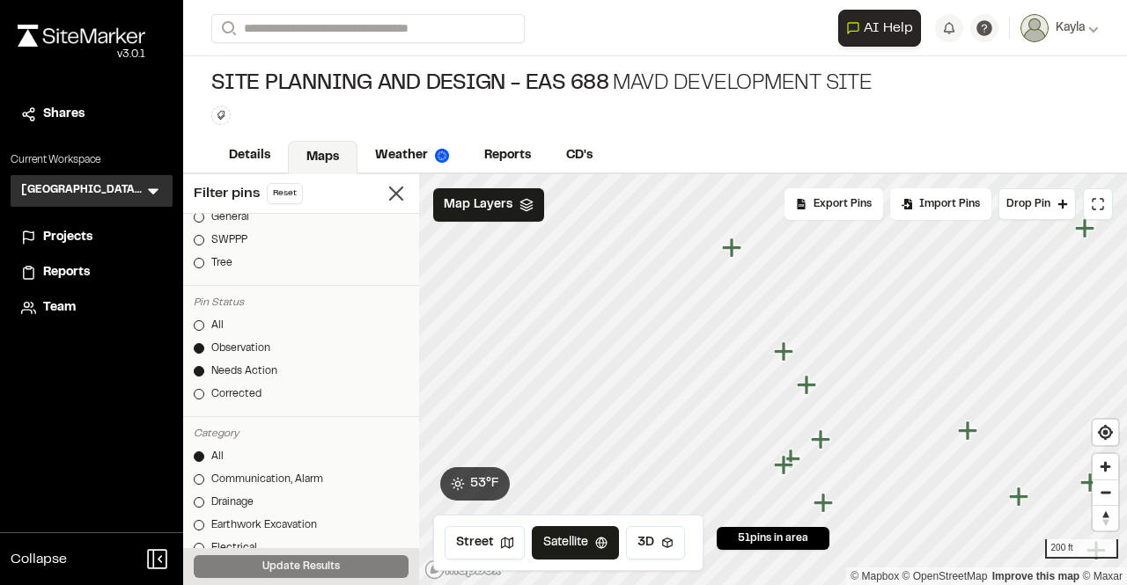
click at [809, 389] on icon "Map marker" at bounding box center [805, 384] width 19 height 19
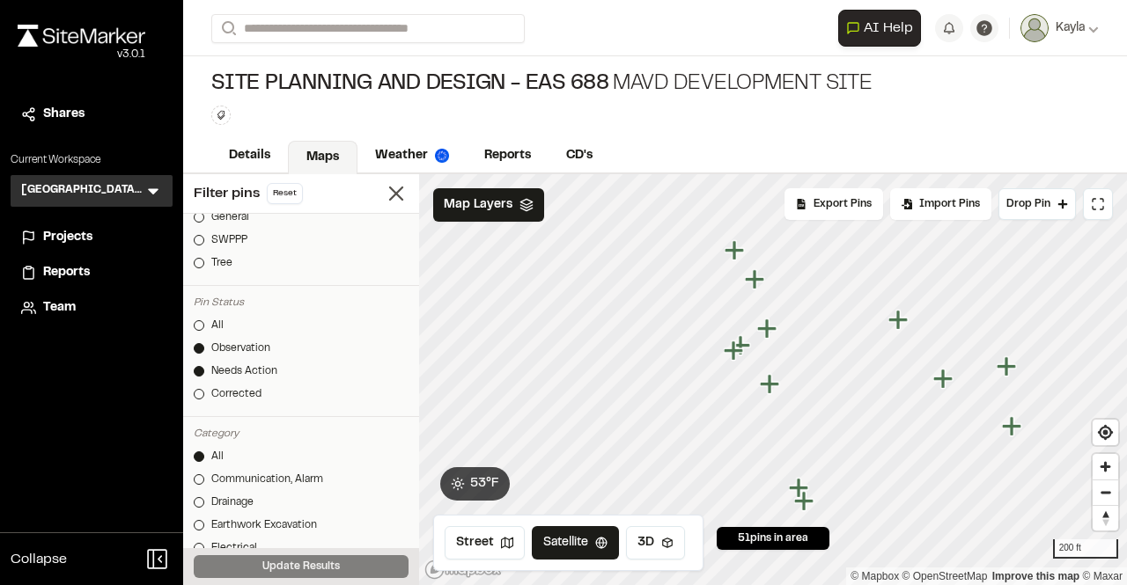
click at [767, 334] on icon "Map marker" at bounding box center [766, 328] width 19 height 19
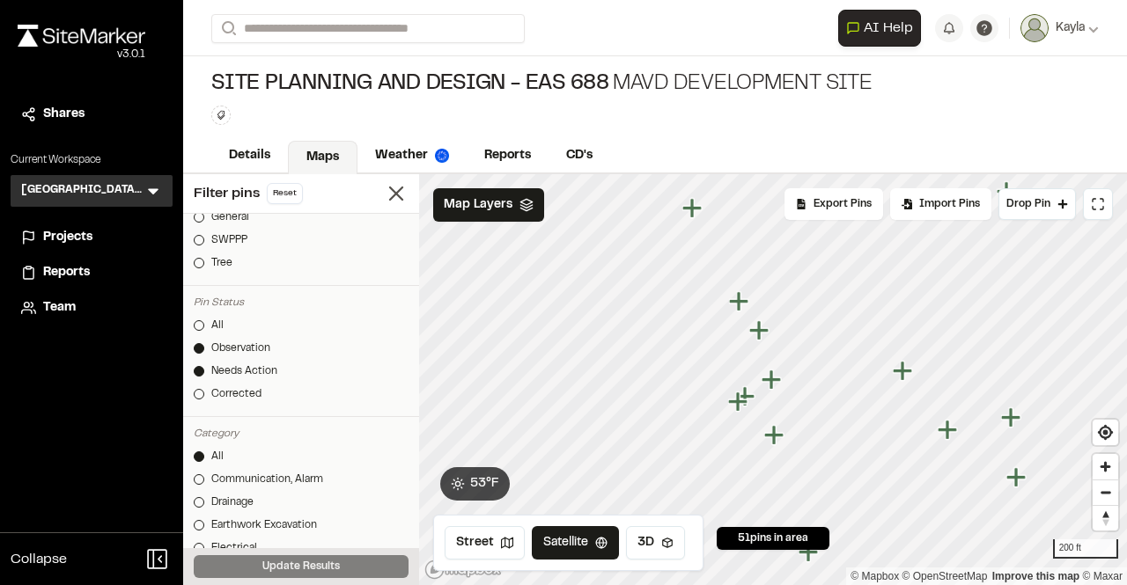
click at [748, 404] on icon "Map marker" at bounding box center [739, 402] width 23 height 23
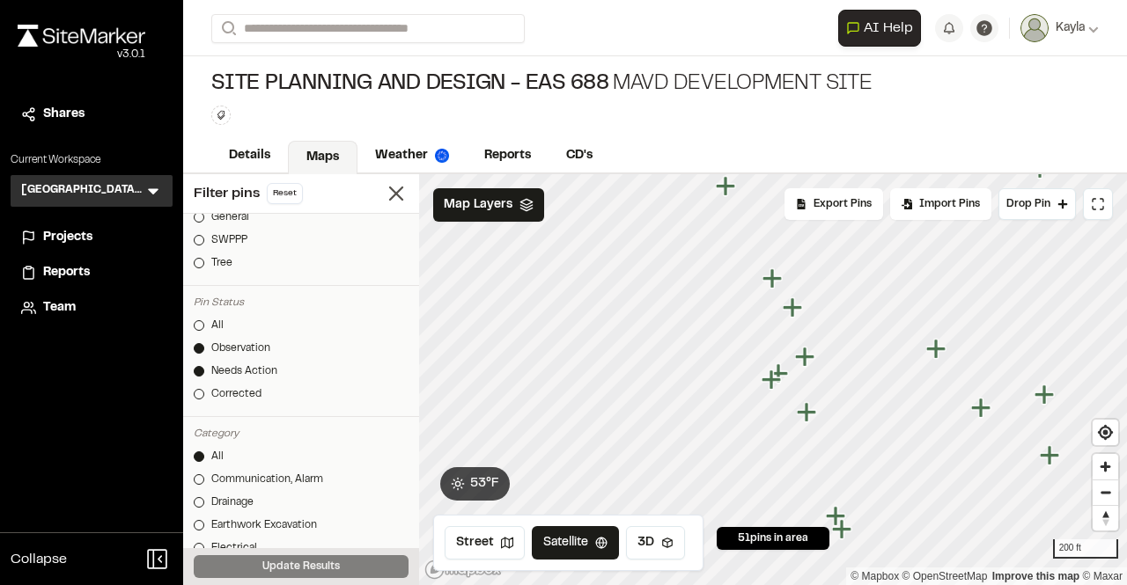
click at [796, 317] on icon "Map marker" at bounding box center [793, 308] width 23 height 23
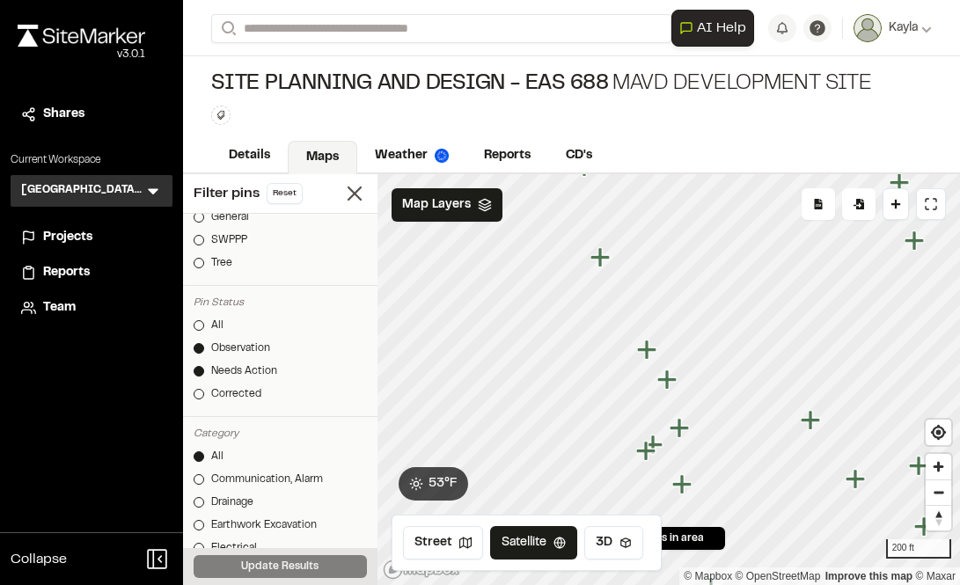
click at [645, 359] on icon "Map marker" at bounding box center [646, 349] width 19 height 19
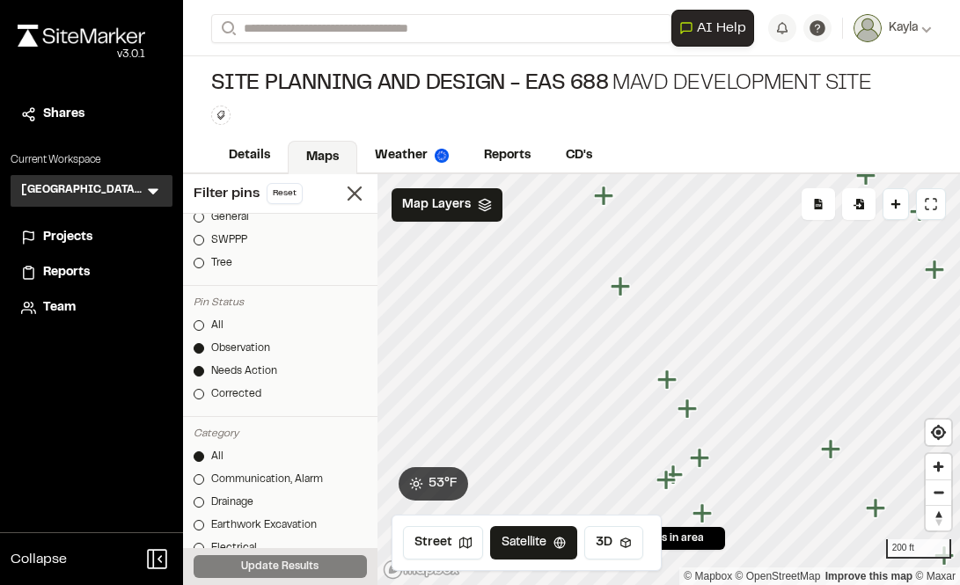
click at [685, 415] on icon "Map marker" at bounding box center [689, 409] width 23 height 23
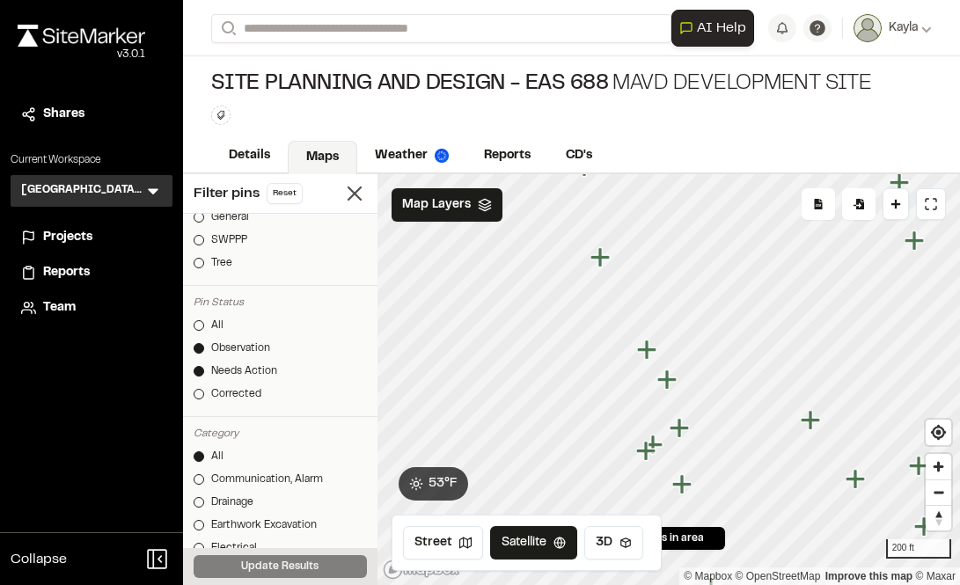
click at [665, 386] on icon "Map marker" at bounding box center [666, 379] width 19 height 19
drag, startPoint x: 678, startPoint y: 417, endPoint x: 668, endPoint y: 392, distance: 27.3
click at [668, 392] on icon "Map marker" at bounding box center [668, 380] width 23 height 23
click at [678, 433] on icon "Map marker" at bounding box center [679, 427] width 19 height 19
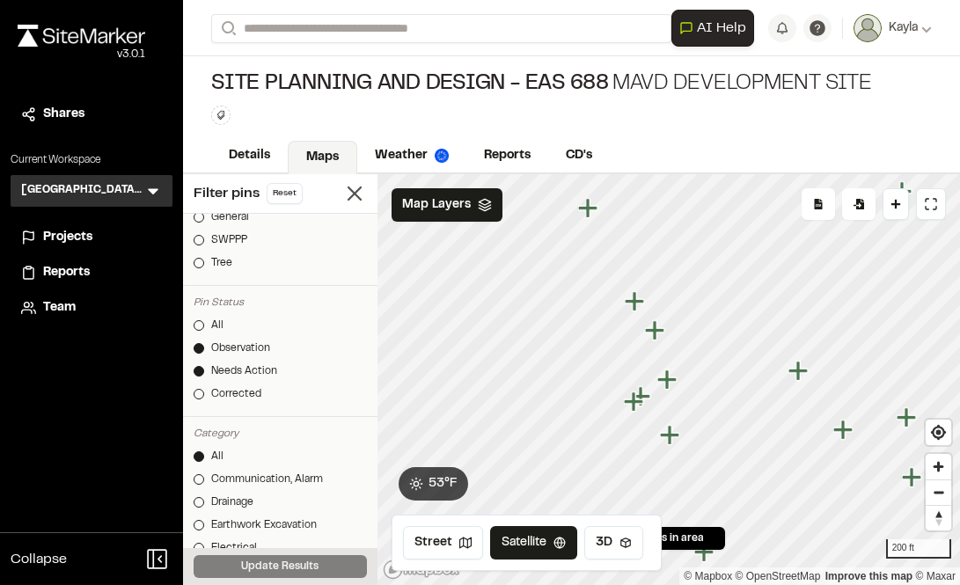
click at [642, 398] on icon "Map marker" at bounding box center [635, 402] width 23 height 23
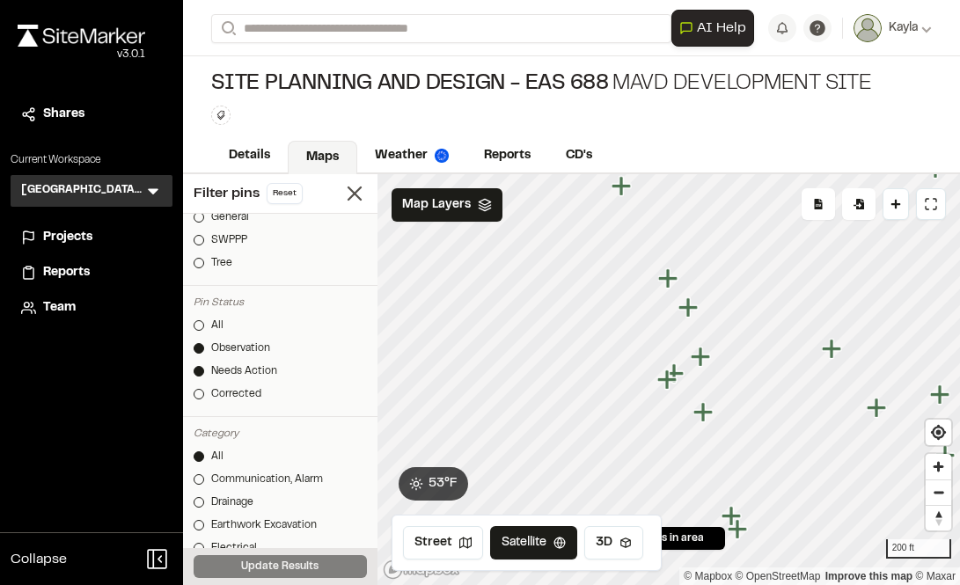
click at [674, 389] on icon "Map marker" at bounding box center [668, 380] width 23 height 23
click at [709, 414] on icon "Map marker" at bounding box center [703, 411] width 19 height 19
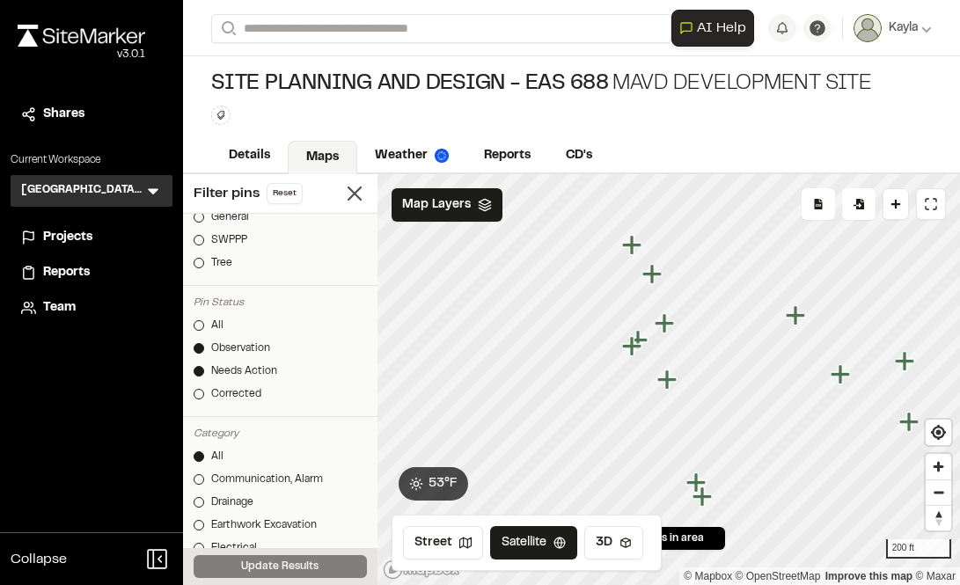
click at [702, 487] on icon "Map marker" at bounding box center [697, 483] width 23 height 23
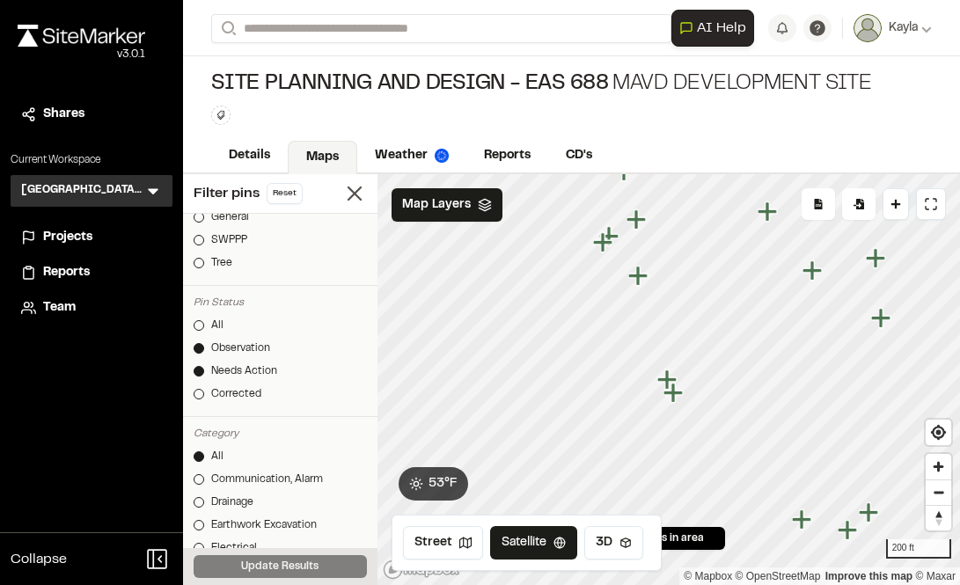
click at [677, 397] on icon "Map marker" at bounding box center [675, 393] width 23 height 23
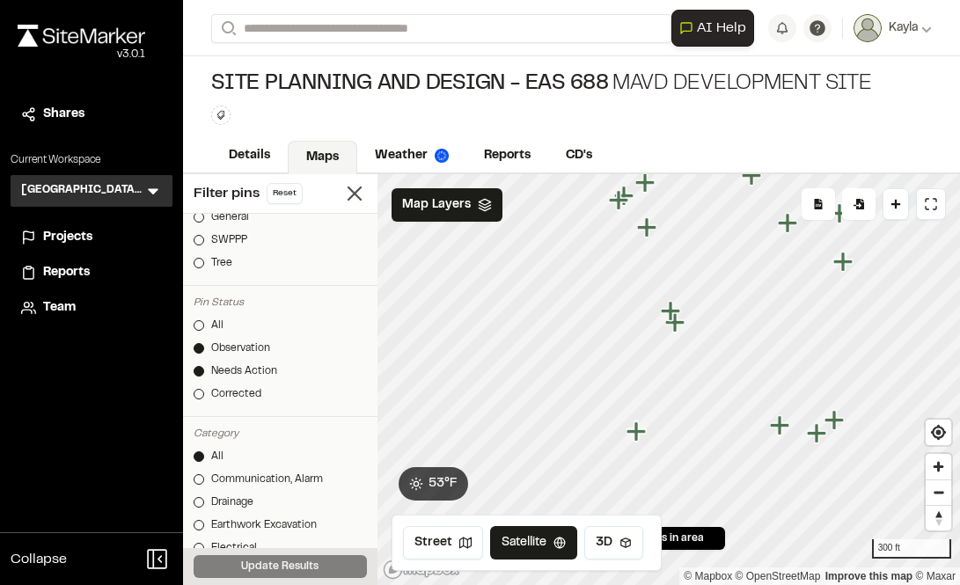
click at [642, 437] on icon "Map marker" at bounding box center [638, 432] width 23 height 23
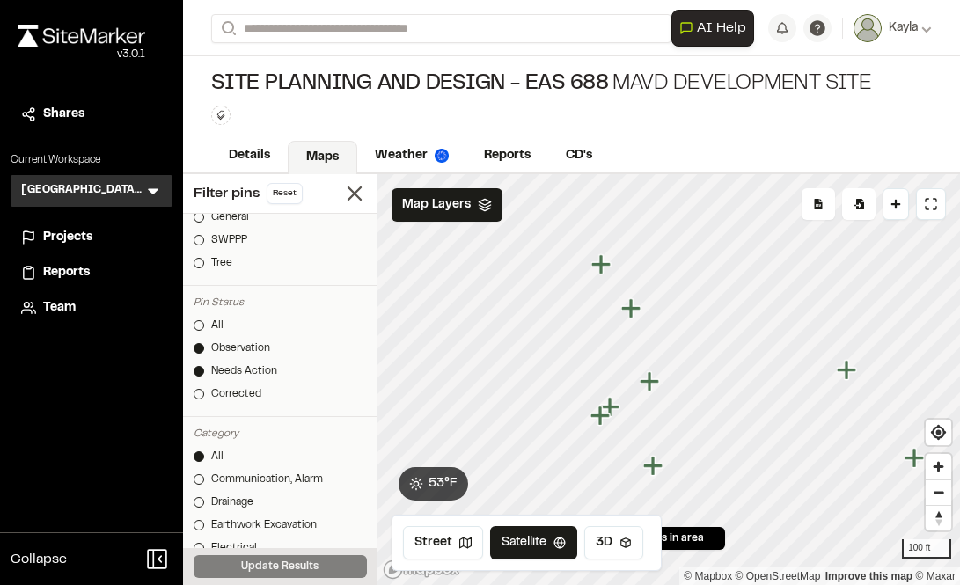
click at [636, 174] on div at bounding box center [669, 174] width 583 height 0
click at [635, 314] on icon "Map marker" at bounding box center [632, 308] width 23 height 23
